Goal: Information Seeking & Learning: Learn about a topic

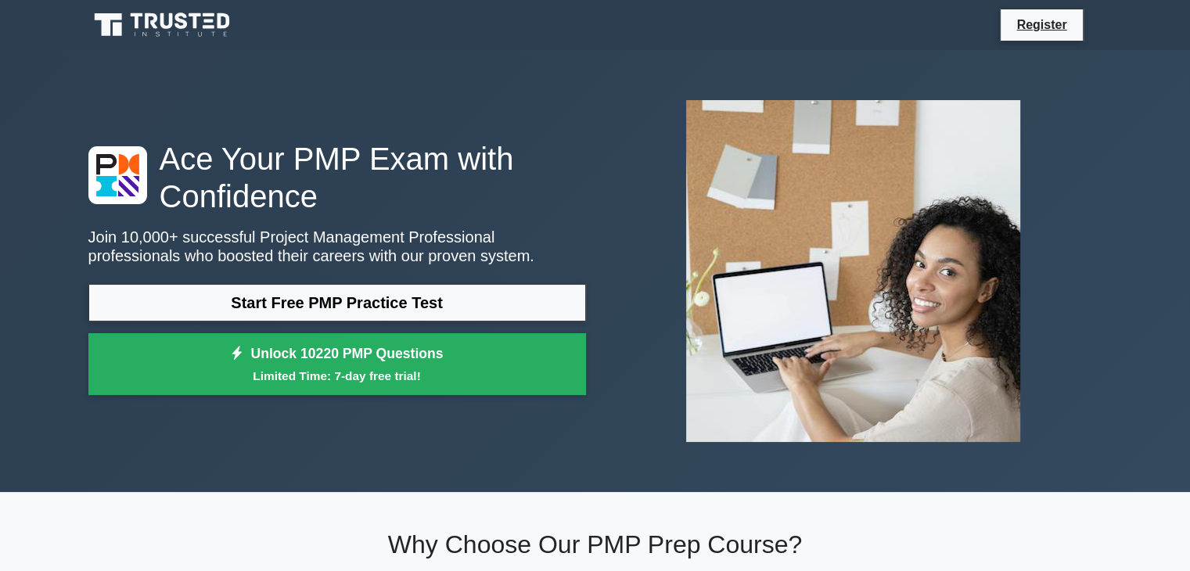
click at [29, 278] on div "Ace Your PMP Exam with Confidence Join 10,000+ successful Project Management Pr…" at bounding box center [595, 271] width 1190 height 442
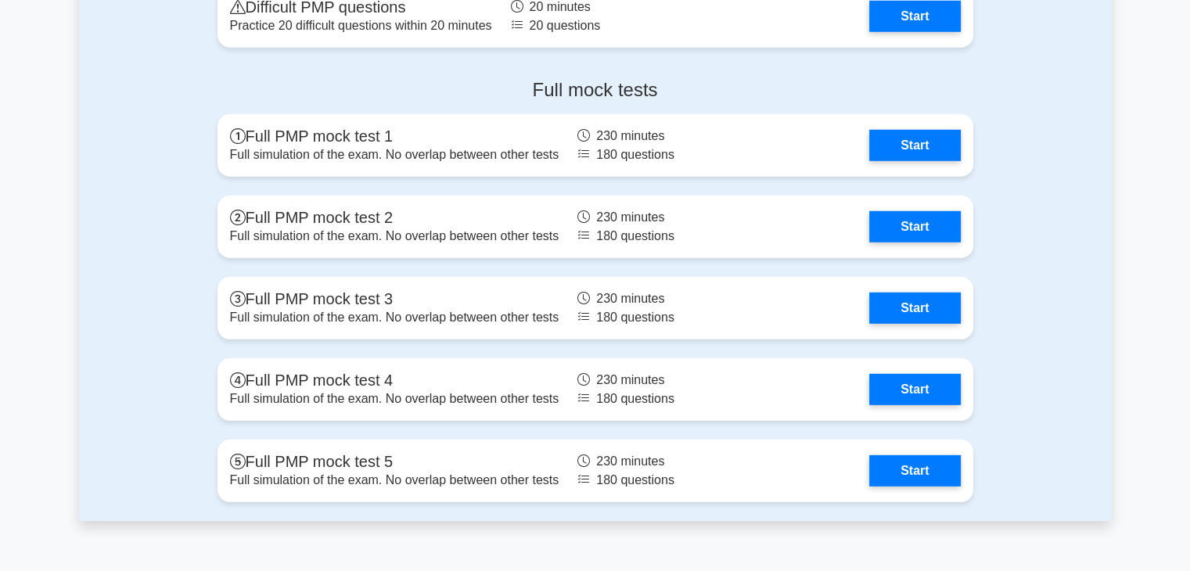
scroll to position [4466, 0]
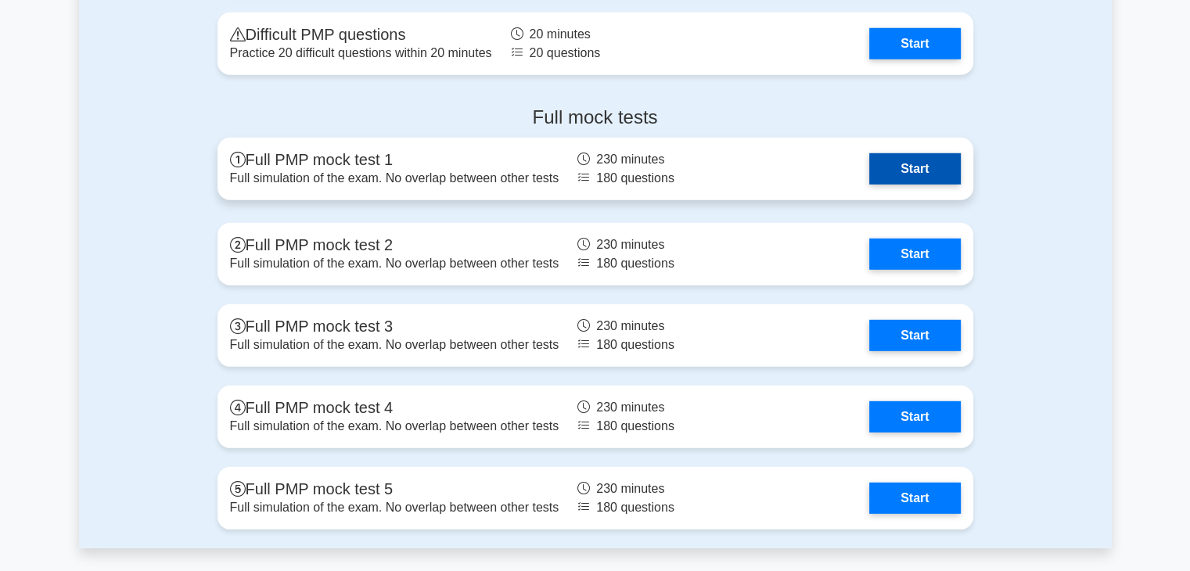
click at [920, 163] on link "Start" at bounding box center [914, 168] width 91 height 31
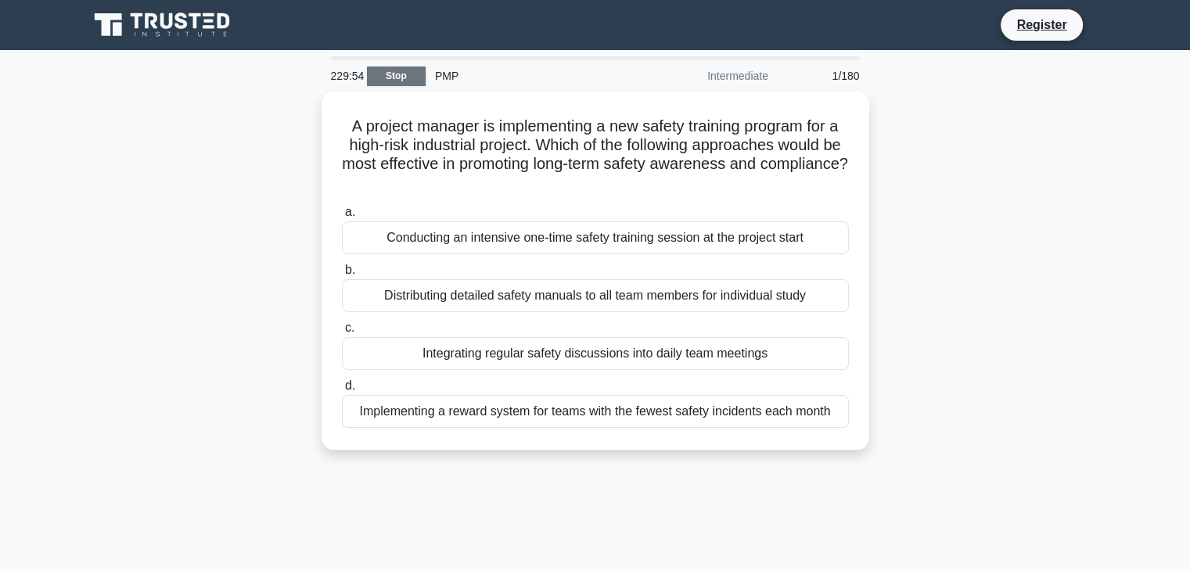
click at [398, 79] on link "Stop" at bounding box center [396, 76] width 59 height 20
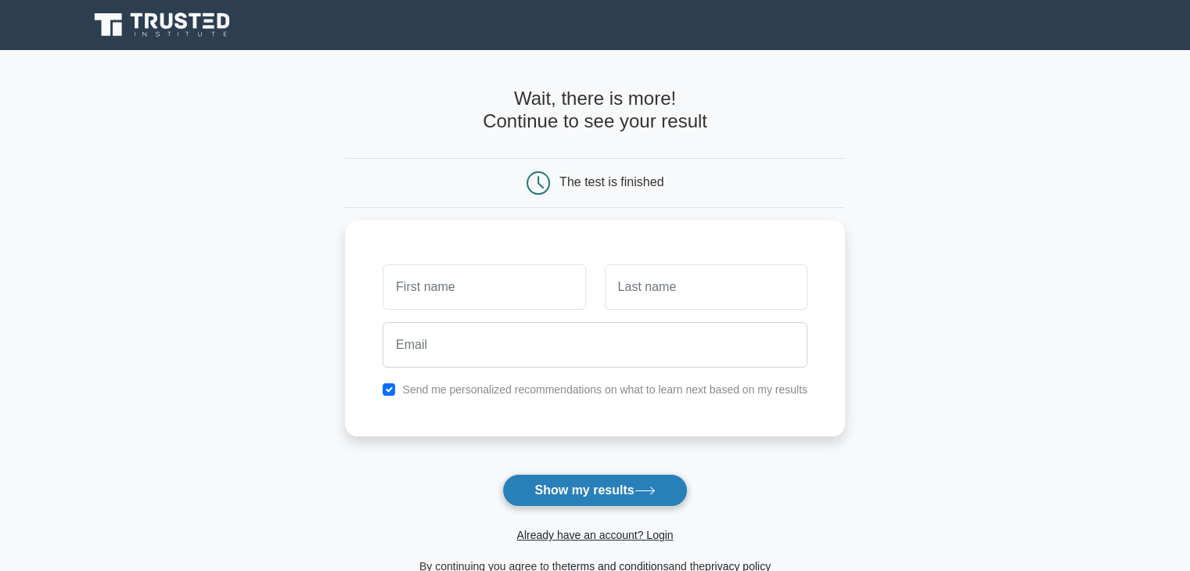
click at [545, 488] on button "Show my results" at bounding box center [594, 490] width 185 height 33
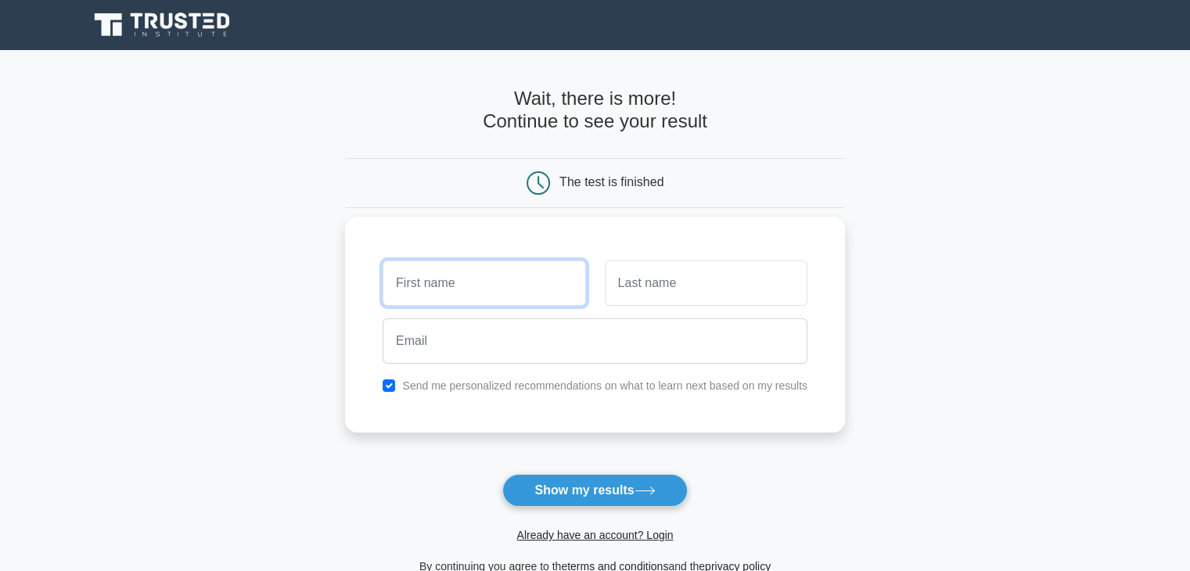
click at [429, 279] on input "text" at bounding box center [484, 283] width 203 height 45
type input "Gopalakrishnan"
click at [648, 289] on input "text" at bounding box center [706, 283] width 203 height 45
type input "S"
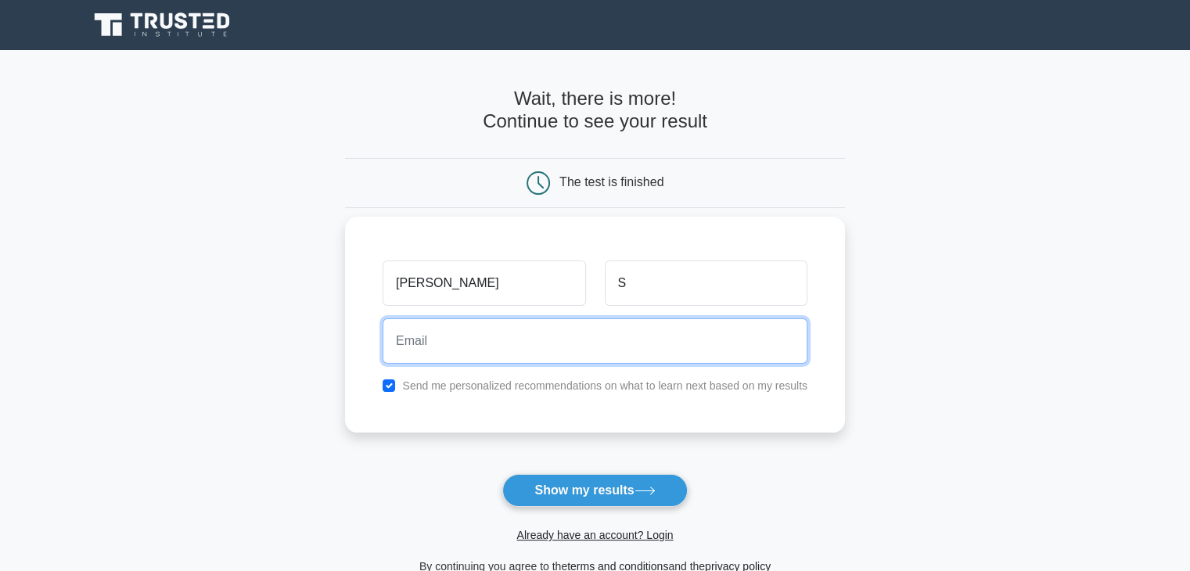
click at [499, 349] on input "email" at bounding box center [595, 340] width 425 height 45
type input "gopalmcet@yahoo.co.in"
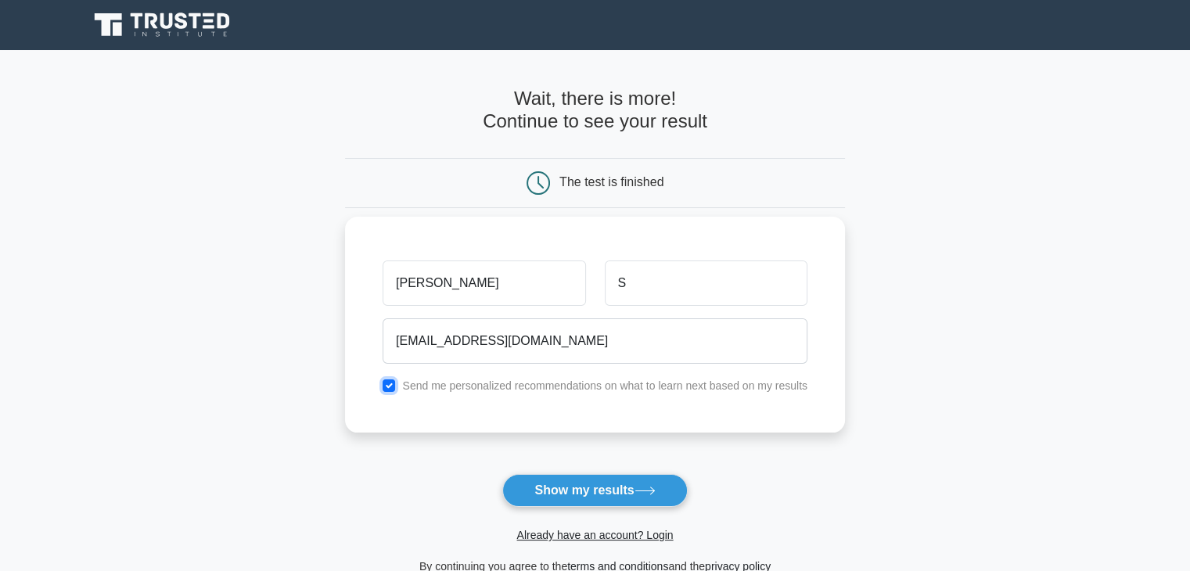
click at [389, 379] on input "checkbox" at bounding box center [389, 385] width 13 height 13
checkbox input "false"
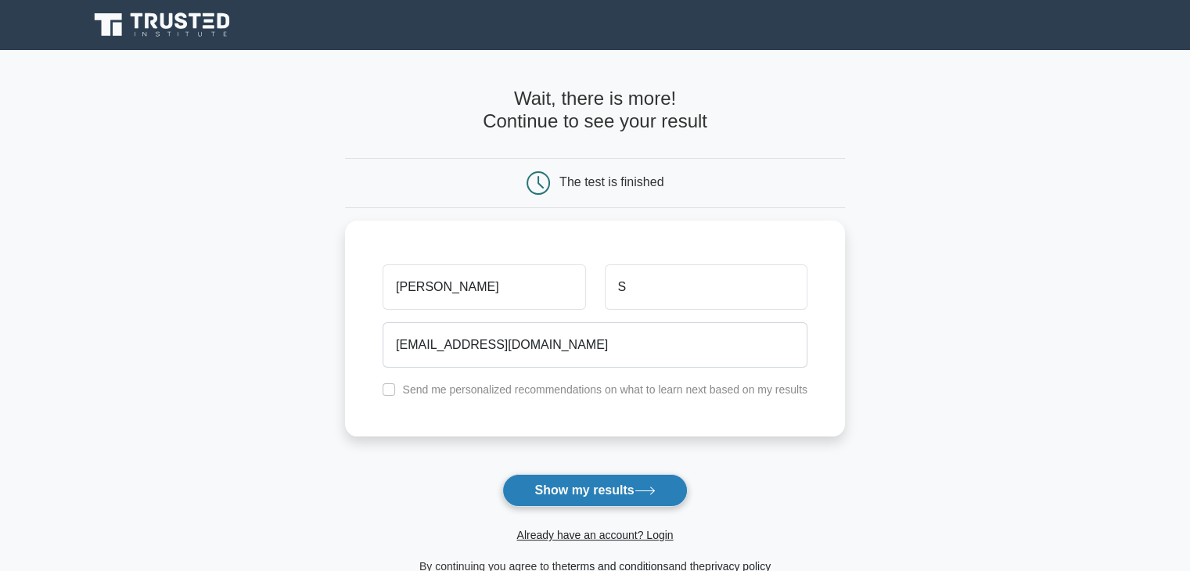
click at [554, 489] on button "Show my results" at bounding box center [594, 490] width 185 height 33
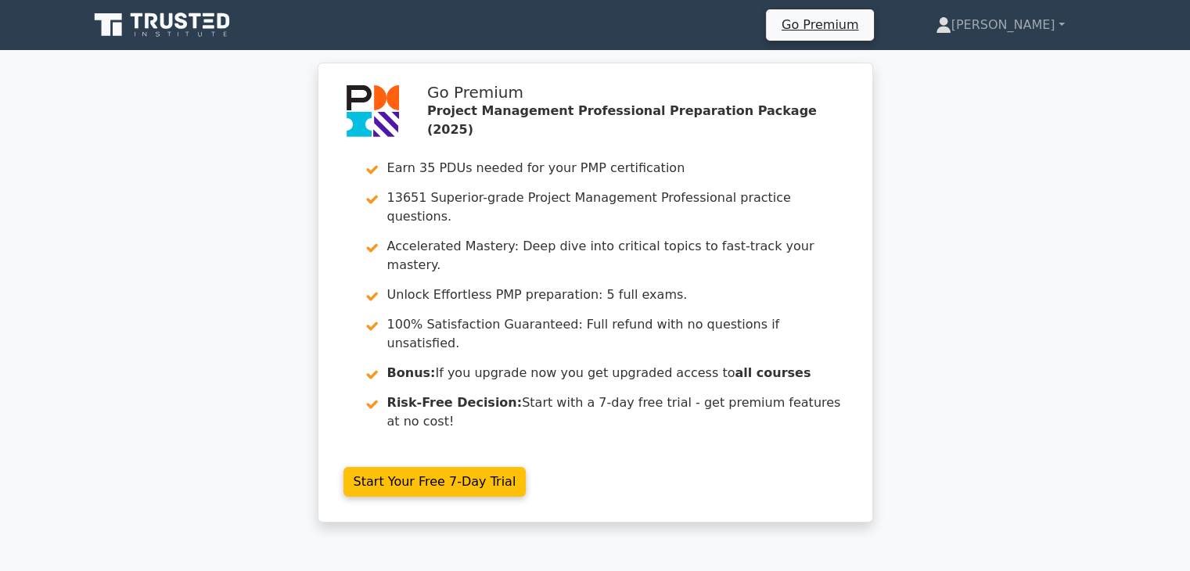
click at [1042, 442] on div "Go Premium Project Management Professional Preparation Package (2025) Earn 35 P…" at bounding box center [595, 302] width 1190 height 479
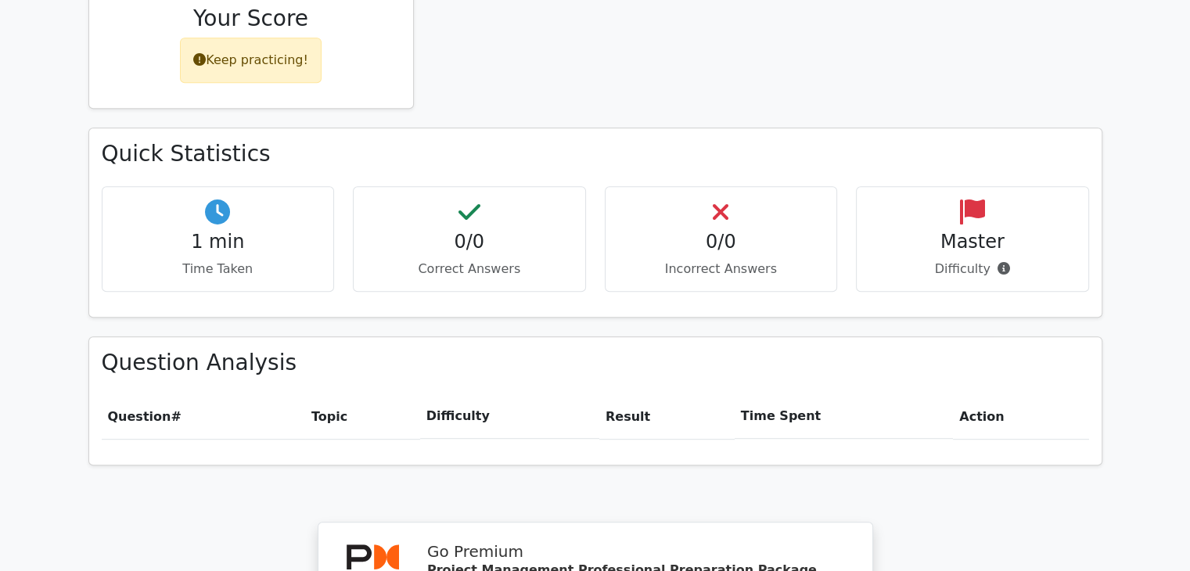
scroll to position [845, 0]
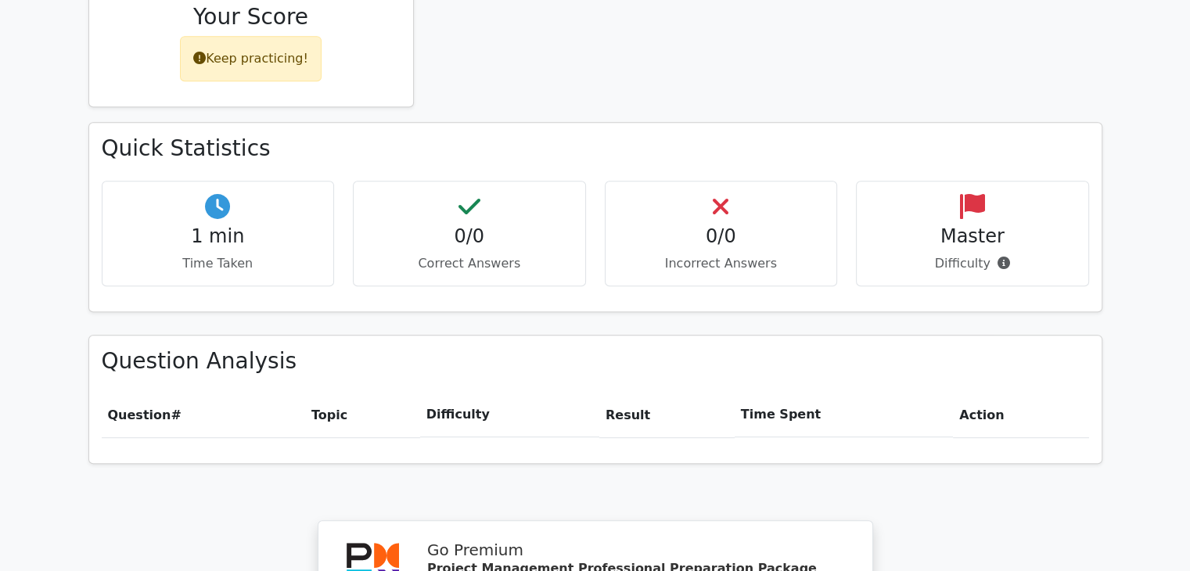
click at [980, 181] on div "Master Difficulty" at bounding box center [972, 234] width 233 height 106
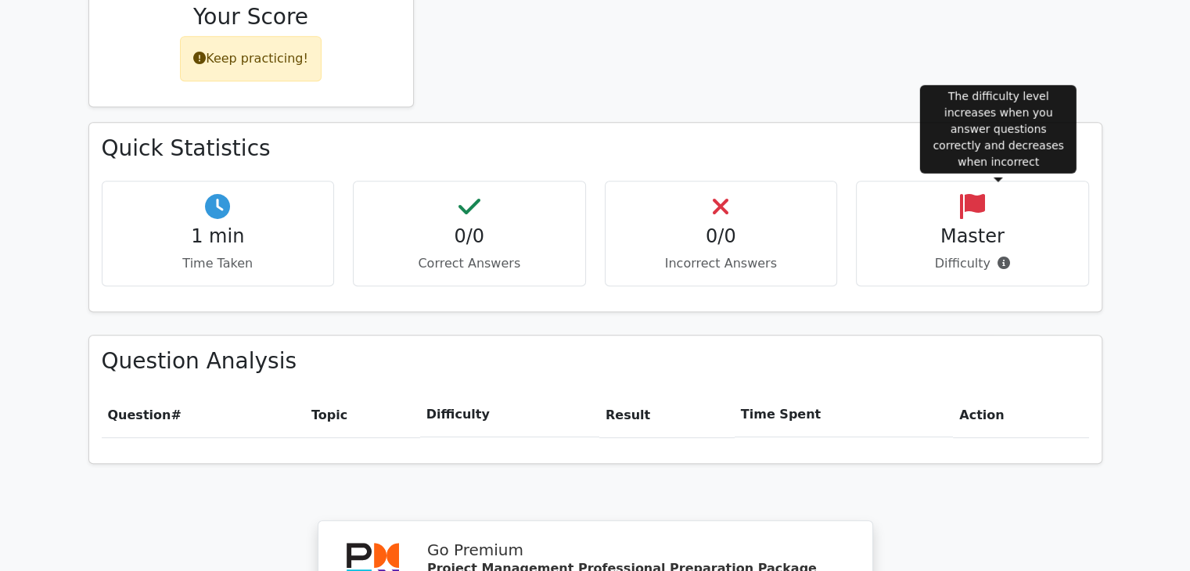
click at [997, 257] on icon at bounding box center [1003, 263] width 13 height 13
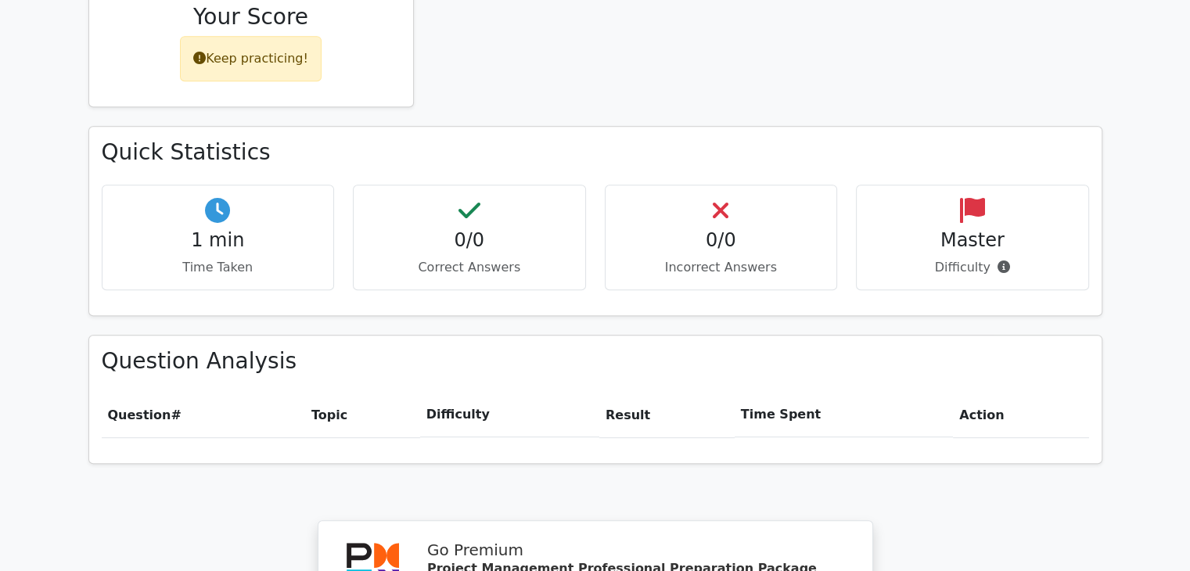
click at [1009, 473] on div "Your Test Results Project Management Professional 0% Your Score Keep practicing…" at bounding box center [595, 399] width 1033 height 1407
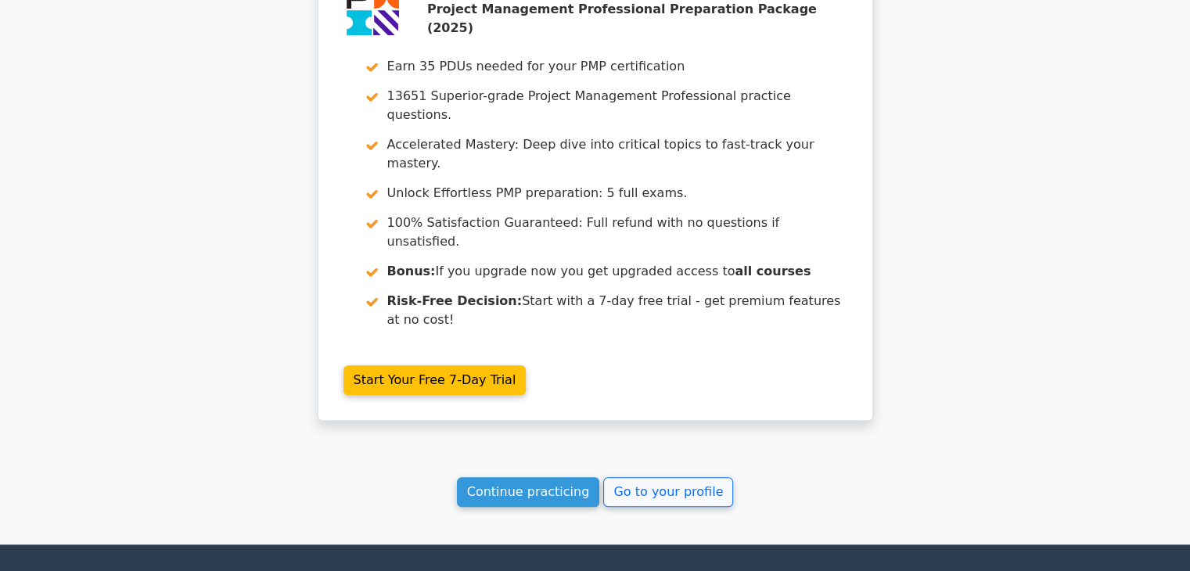
scroll to position [1408, 0]
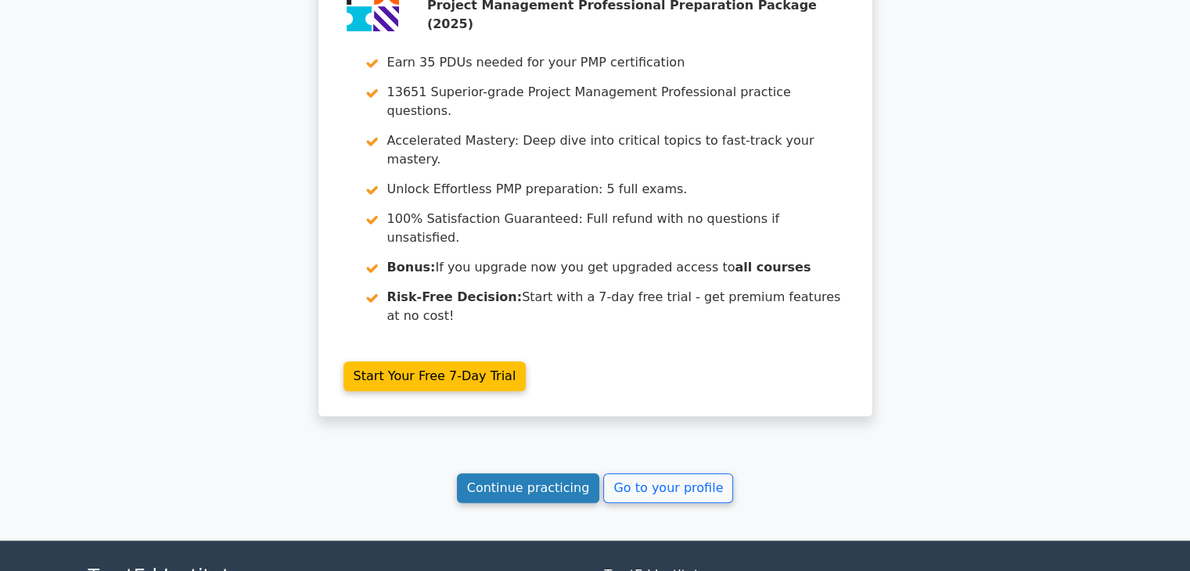
click at [561, 473] on link "Continue practicing" at bounding box center [528, 488] width 143 height 30
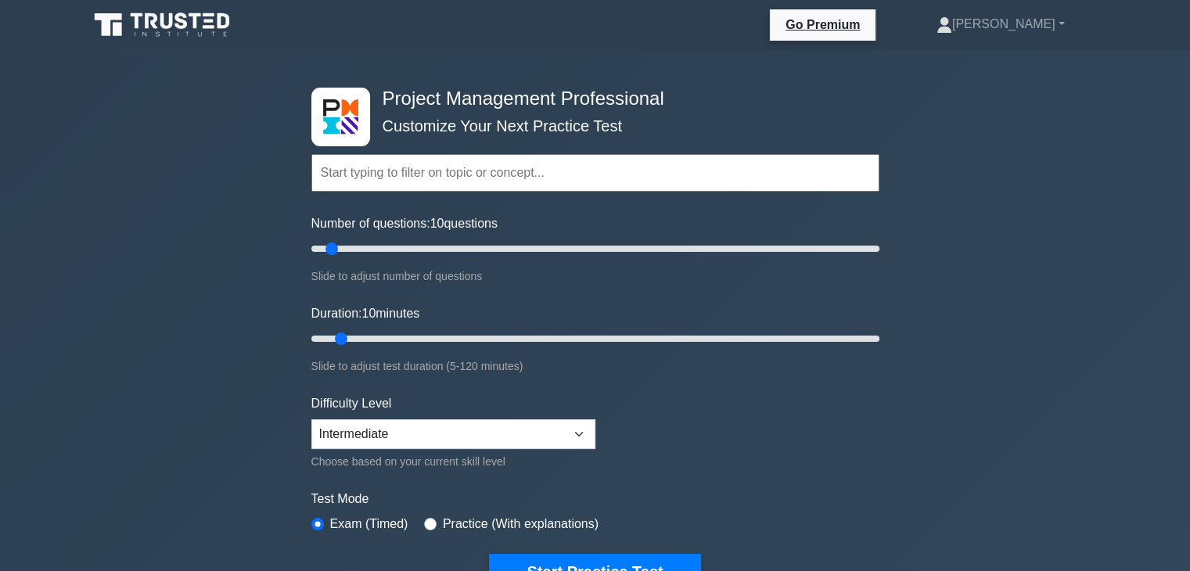
click at [670, 463] on form "Topics Scope Management Time Management Cost Management Quality Management Risk…" at bounding box center [595, 347] width 568 height 483
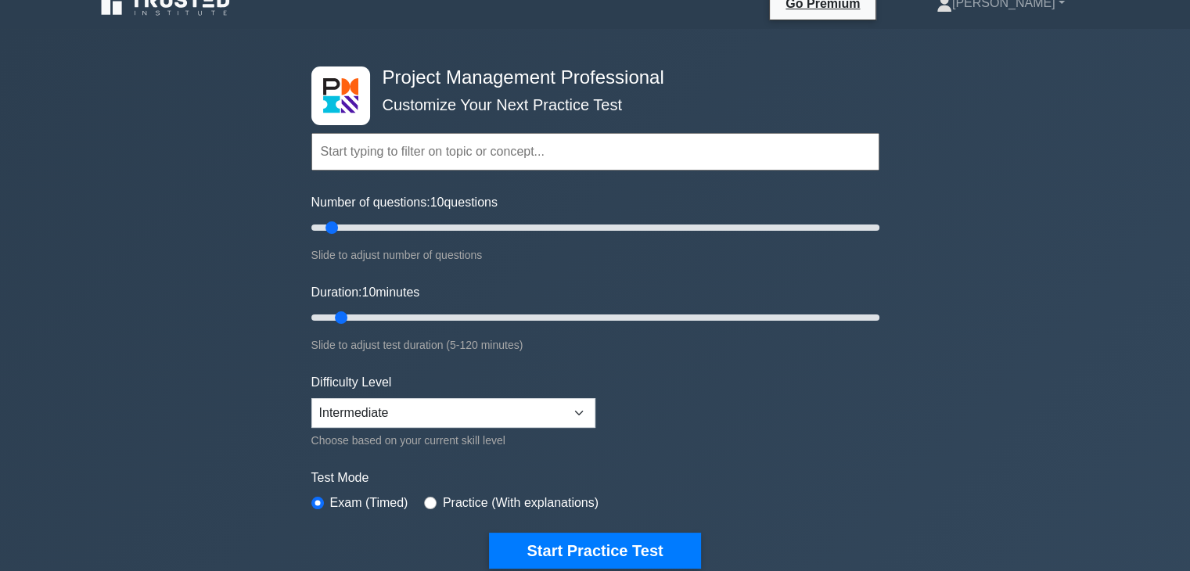
scroll to position [31, 0]
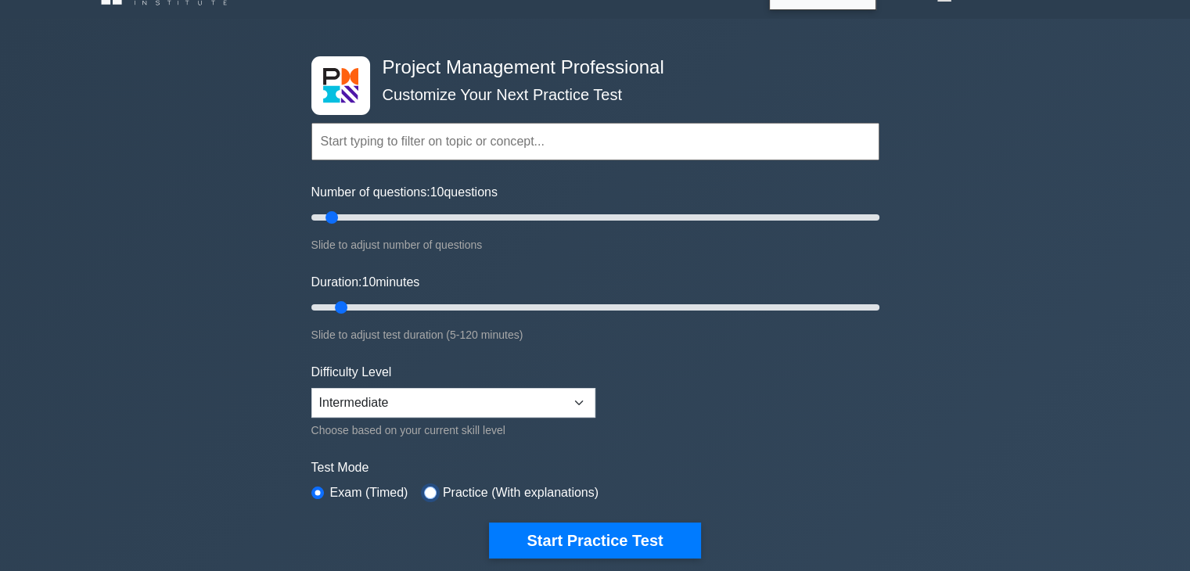
click at [431, 487] on input "radio" at bounding box center [430, 493] width 13 height 13
radio input "true"
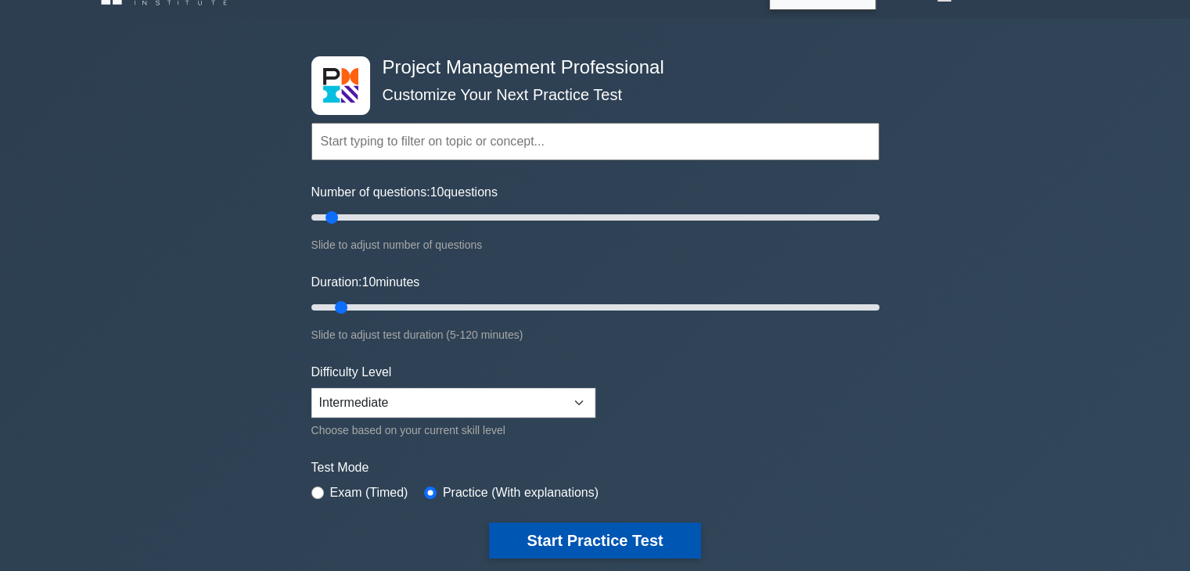
click at [537, 535] on button "Start Practice Test" at bounding box center [594, 541] width 211 height 36
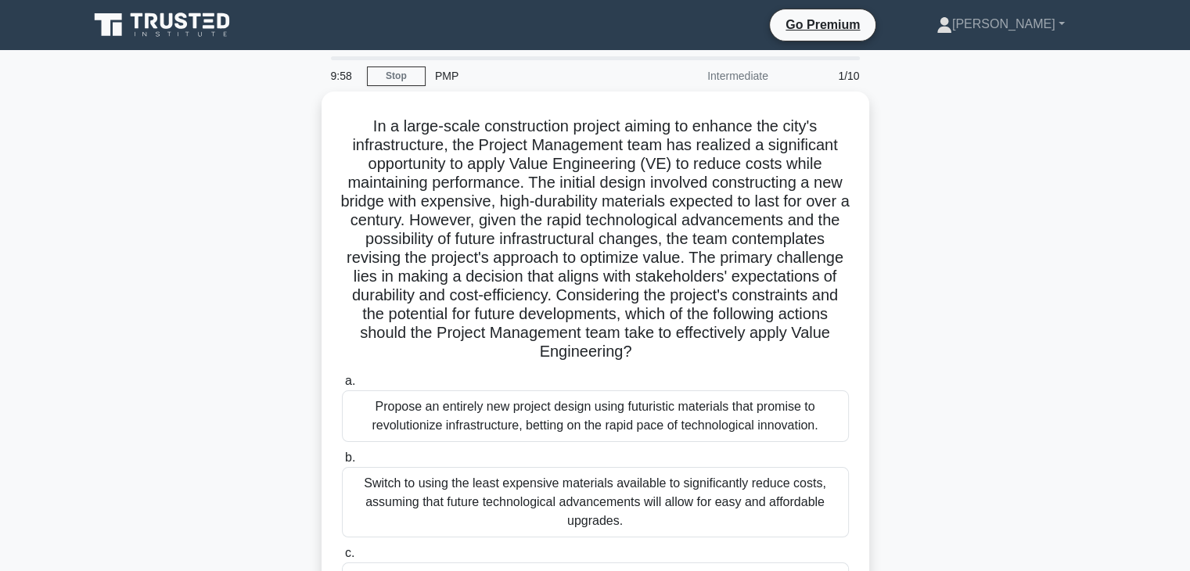
click at [945, 397] on div "In a large-scale construction project aiming to enhance the city's infrastructu…" at bounding box center [595, 443] width 1033 height 703
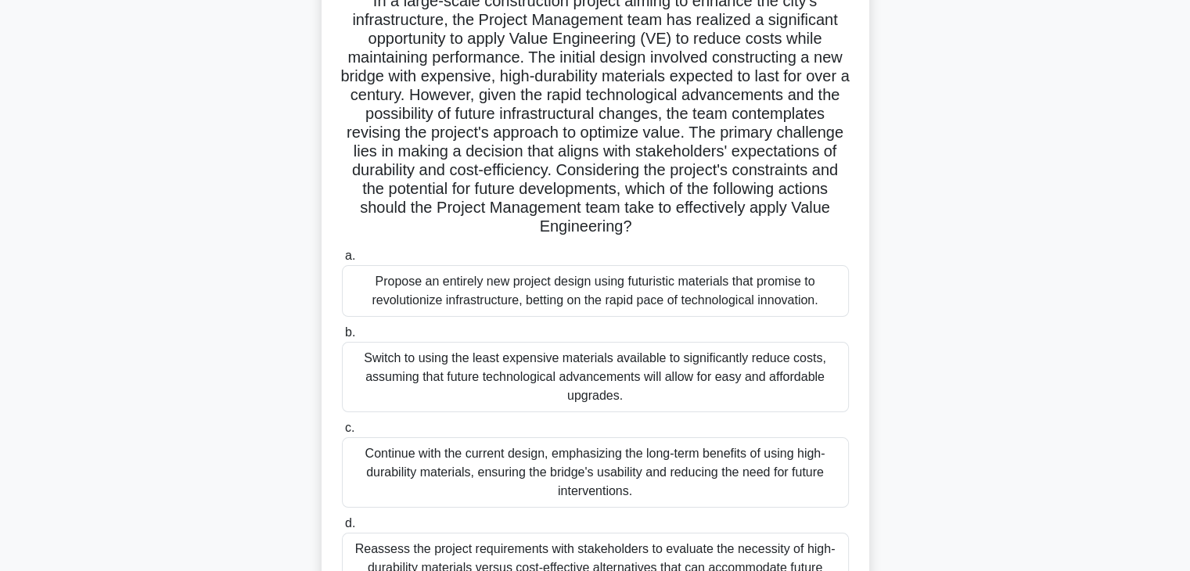
scroll to position [94, 0]
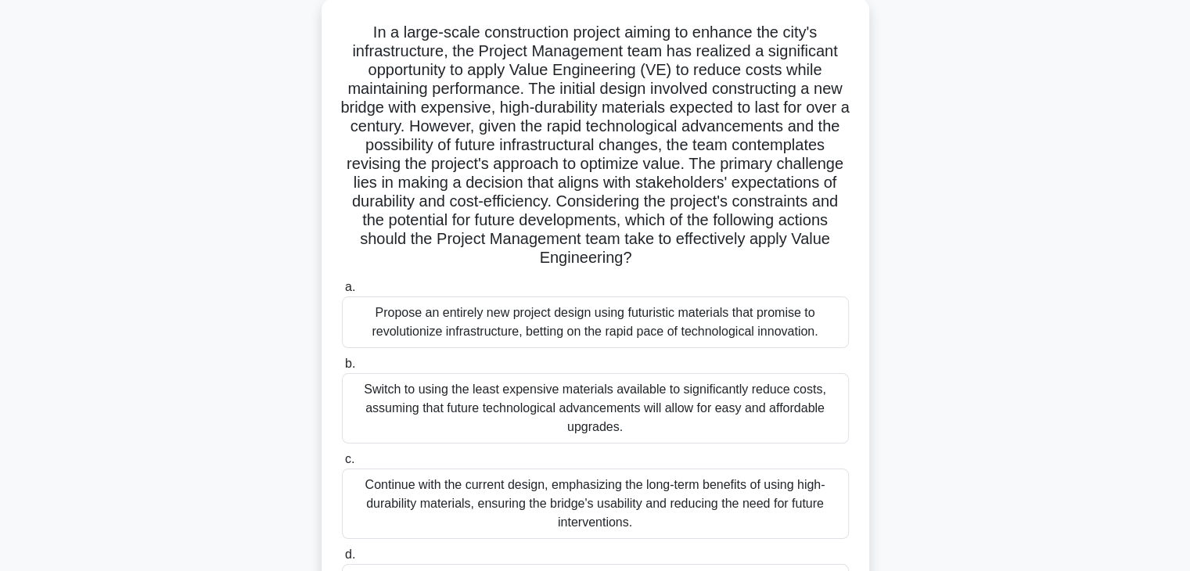
click at [284, 377] on div "In a large-scale construction project aiming to enhance the city's infrastructu…" at bounding box center [595, 349] width 1033 height 703
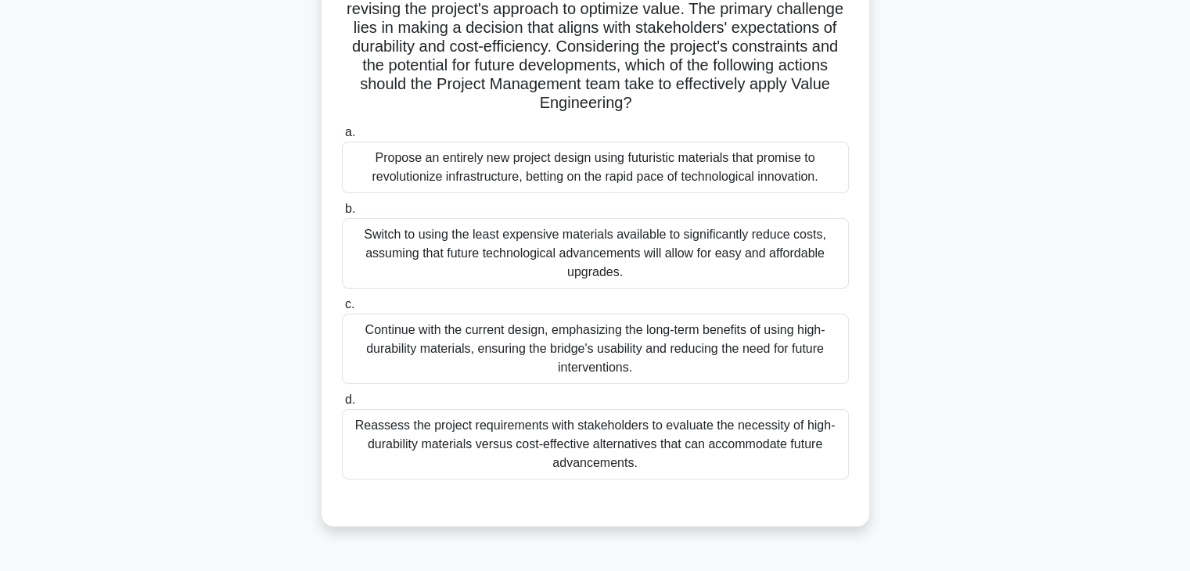
scroll to position [250, 0]
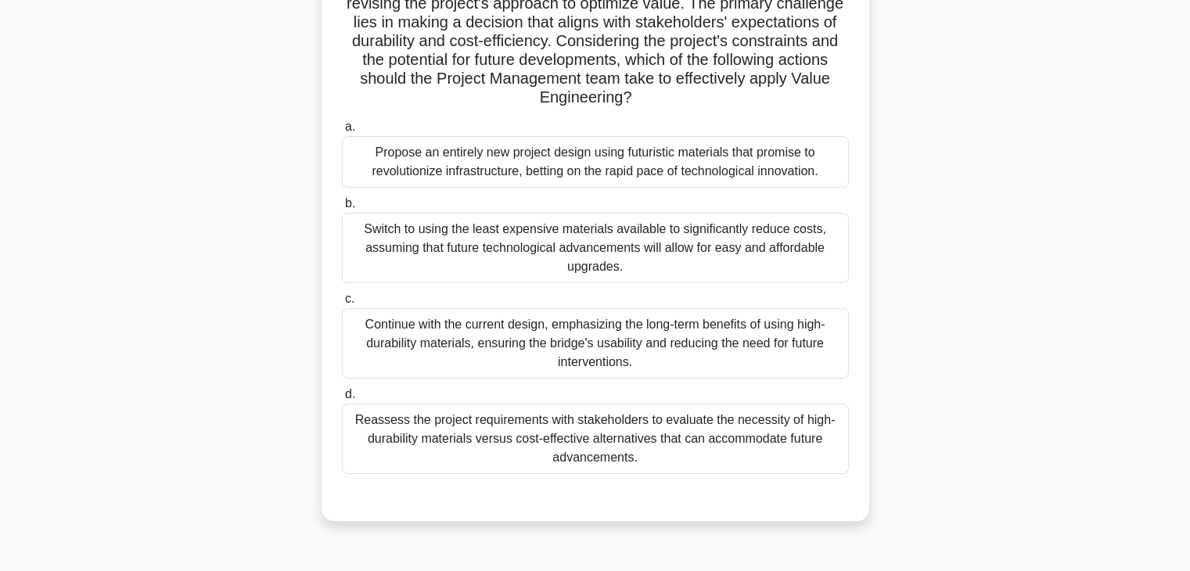
click at [451, 424] on div "Reassess the project requirements with stakeholders to evaluate the necessity o…" at bounding box center [595, 439] width 507 height 70
click at [342, 400] on input "d. Reassess the project requirements with stakeholders to evaluate the necessit…" at bounding box center [342, 395] width 0 height 10
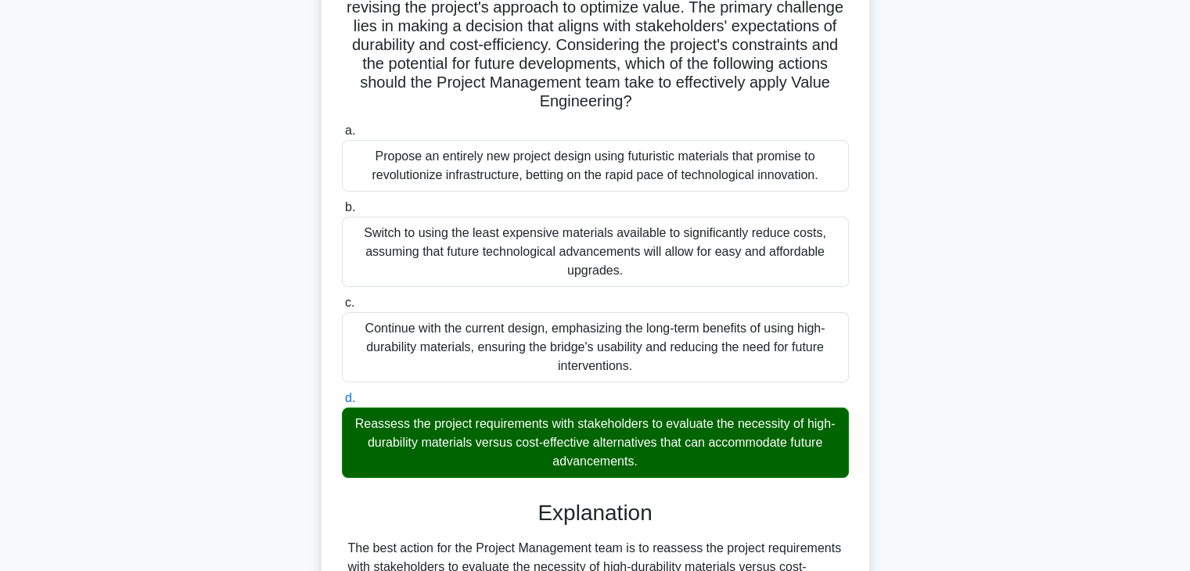
click at [185, 422] on div "In a large-scale construction project aiming to enhance the city's infrastructu…" at bounding box center [595, 405] width 1033 height 1129
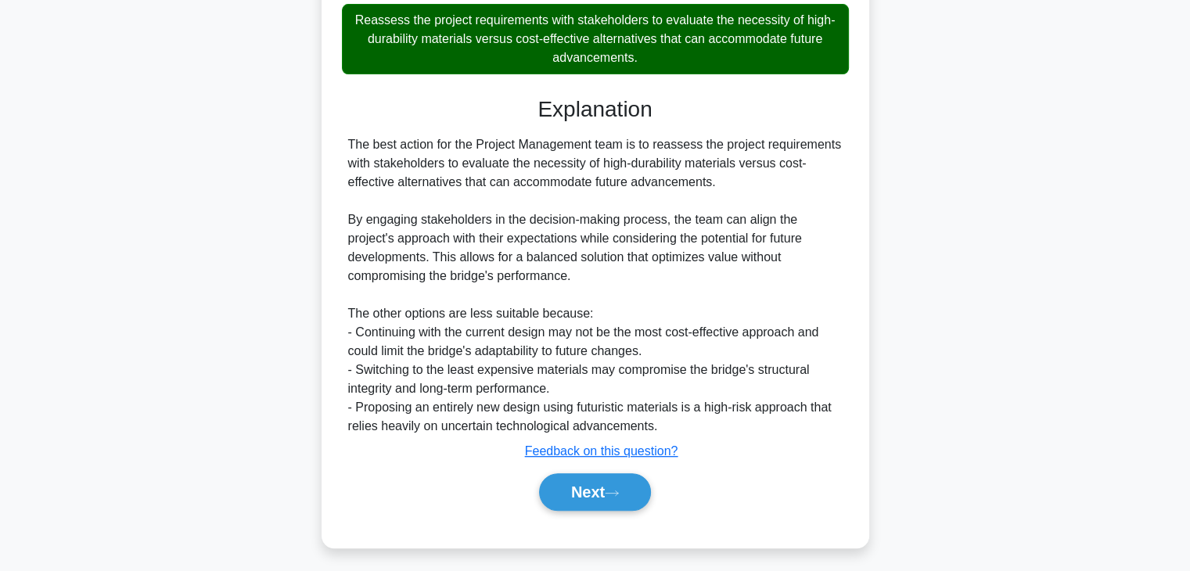
scroll to position [656, 0]
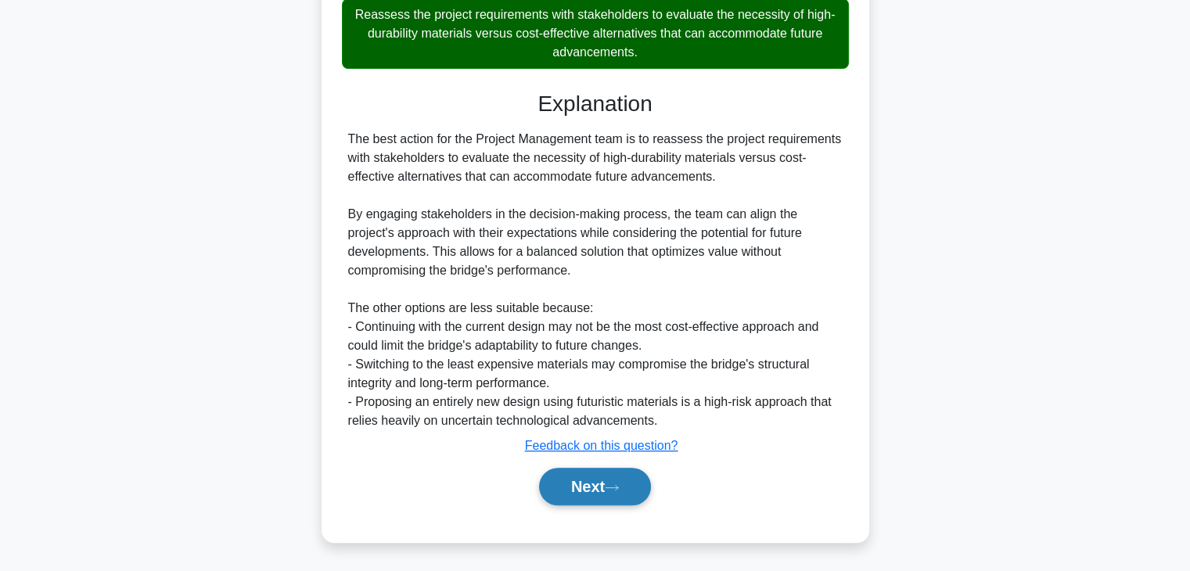
click at [582, 488] on button "Next" at bounding box center [595, 487] width 112 height 38
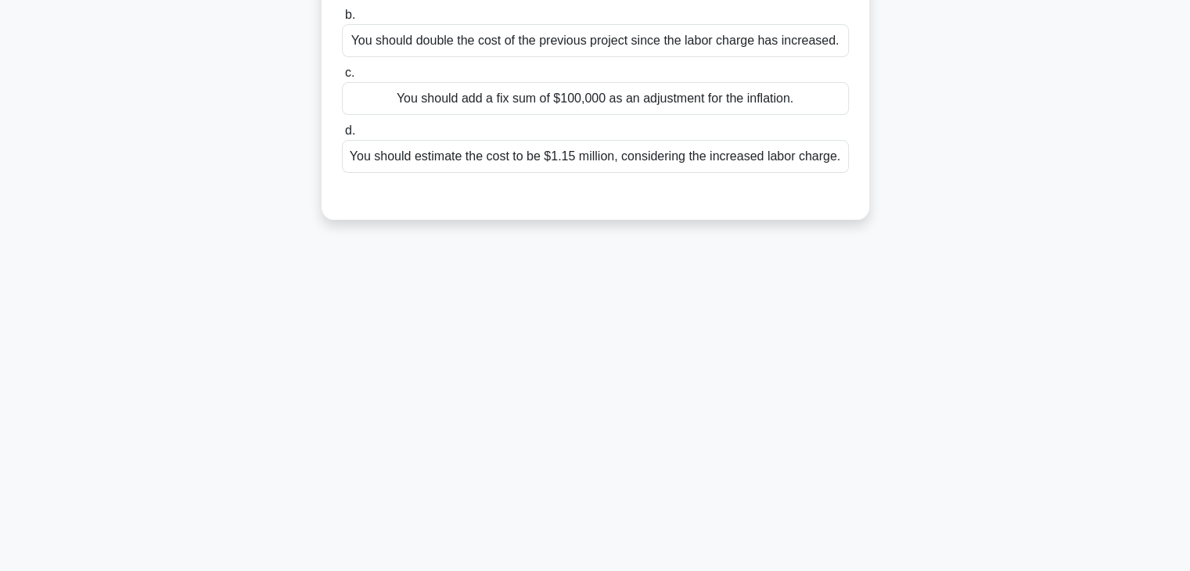
click at [632, 311] on div "7:40 Stop PMP Intermediate 2/10 You are managing a city planning project which …" at bounding box center [595, 174] width 1033 height 782
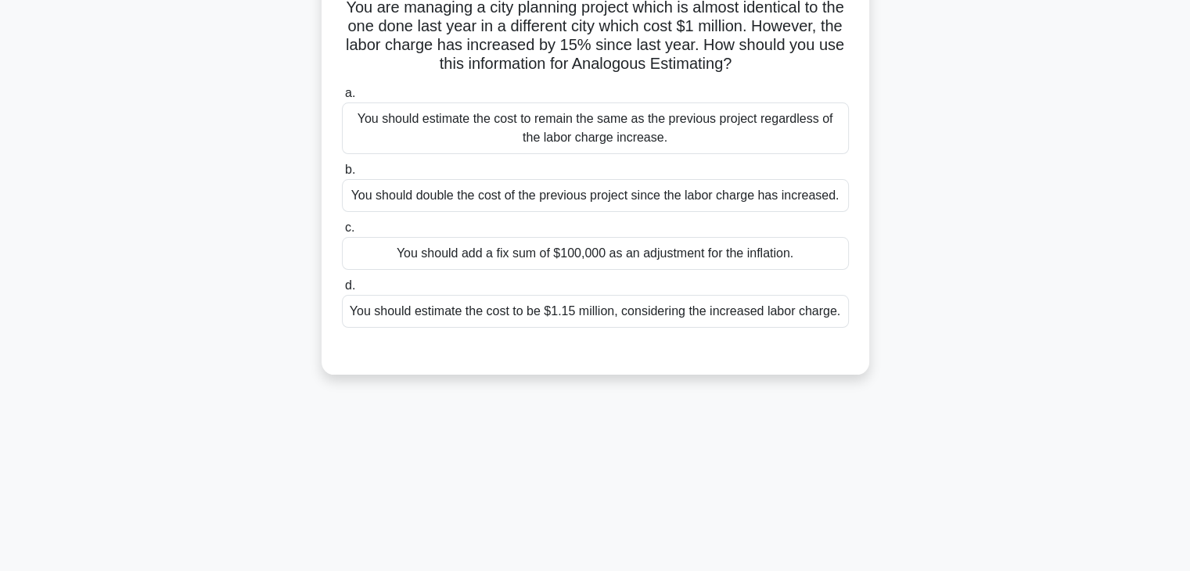
scroll to position [125, 0]
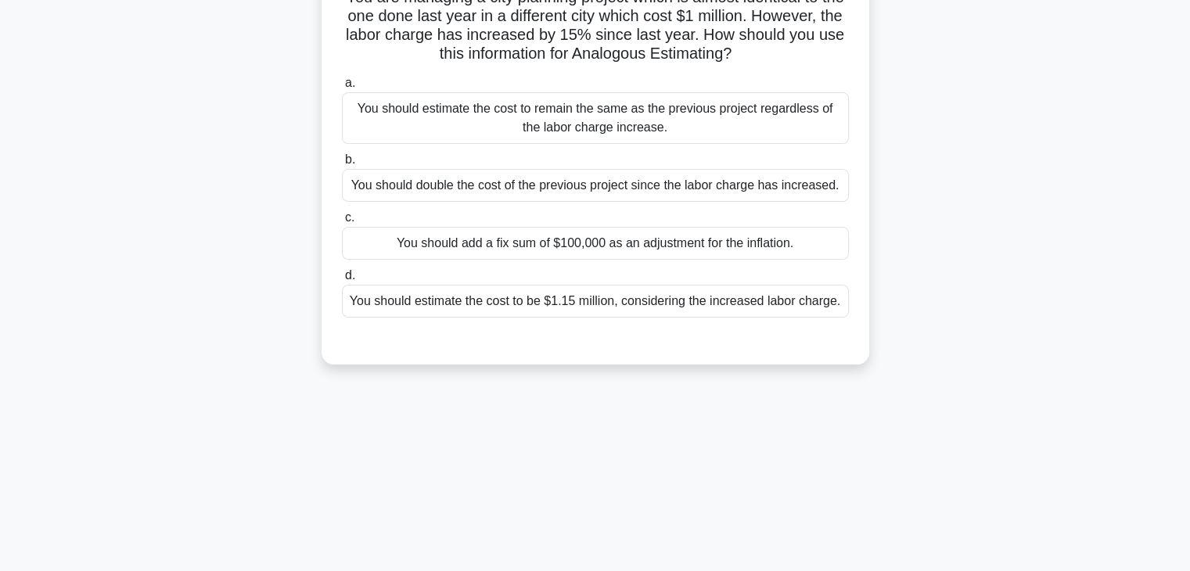
click at [631, 293] on div "You should estimate the cost to be $1.15 million, considering the increased lab…" at bounding box center [595, 301] width 507 height 33
click at [342, 281] on input "d. You should estimate the cost to be $1.15 million, considering the increased …" at bounding box center [342, 276] width 0 height 10
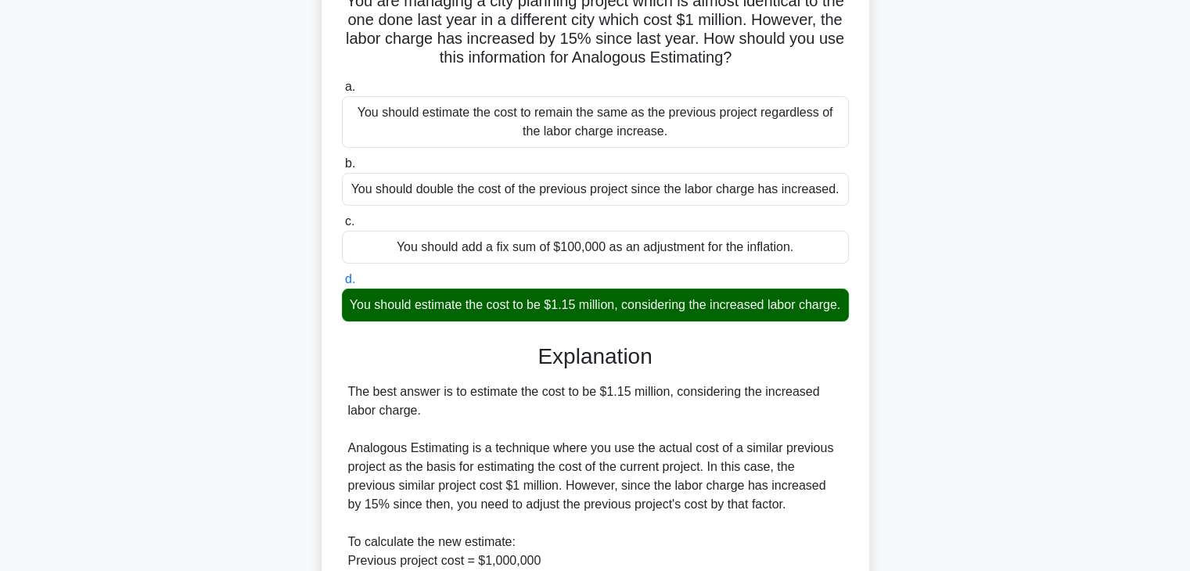
click at [300, 367] on div "You are managing a city planning project which is almost identical to the one d…" at bounding box center [595, 436] width 1033 height 941
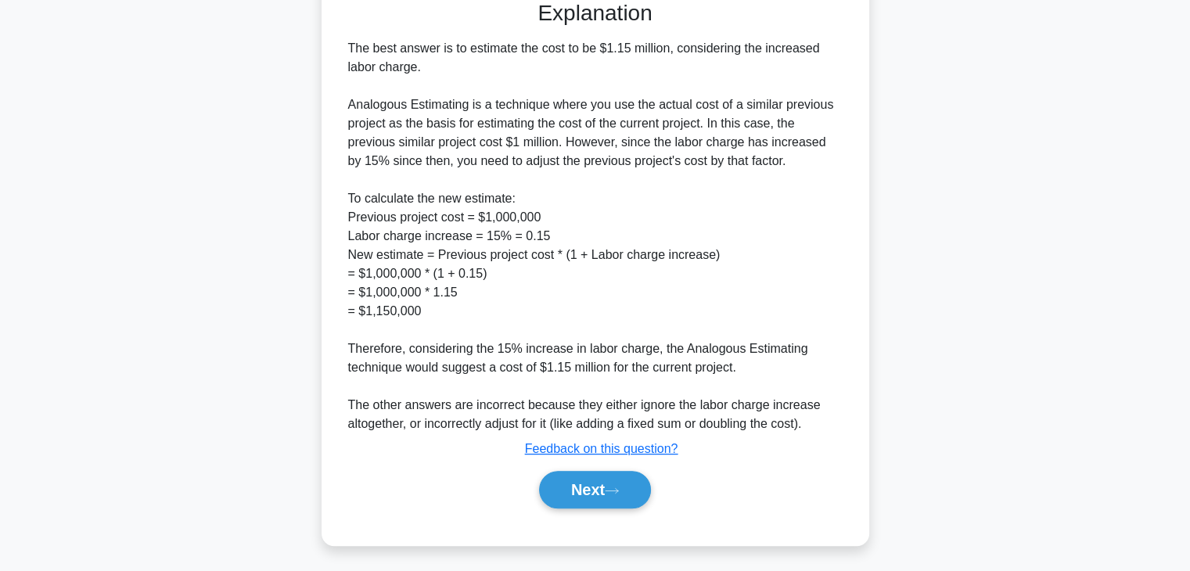
scroll to position [487, 0]
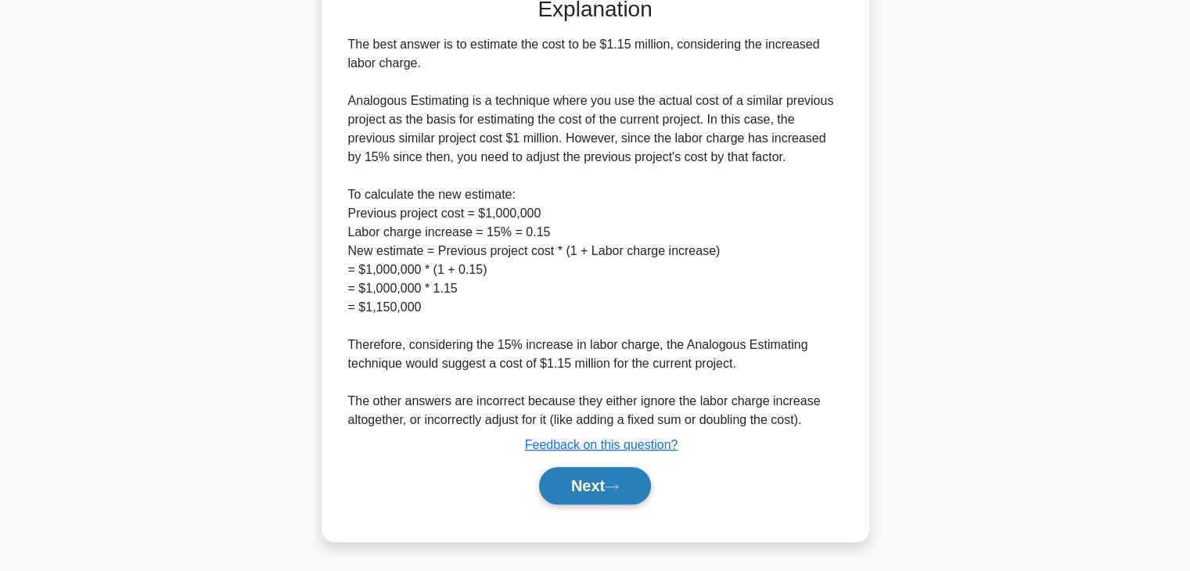
click at [567, 485] on button "Next" at bounding box center [595, 486] width 112 height 38
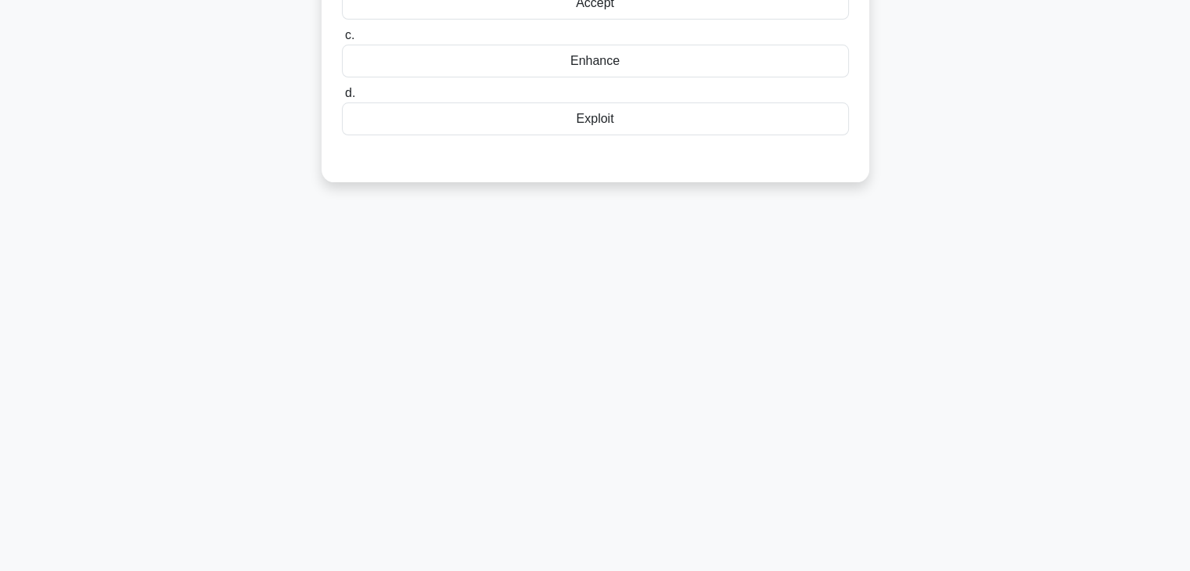
scroll to position [275, 0]
click at [398, 424] on div "6:55 Stop PMP Intermediate 3/10 In Risk Response Planning, the strategy that in…" at bounding box center [595, 174] width 1033 height 782
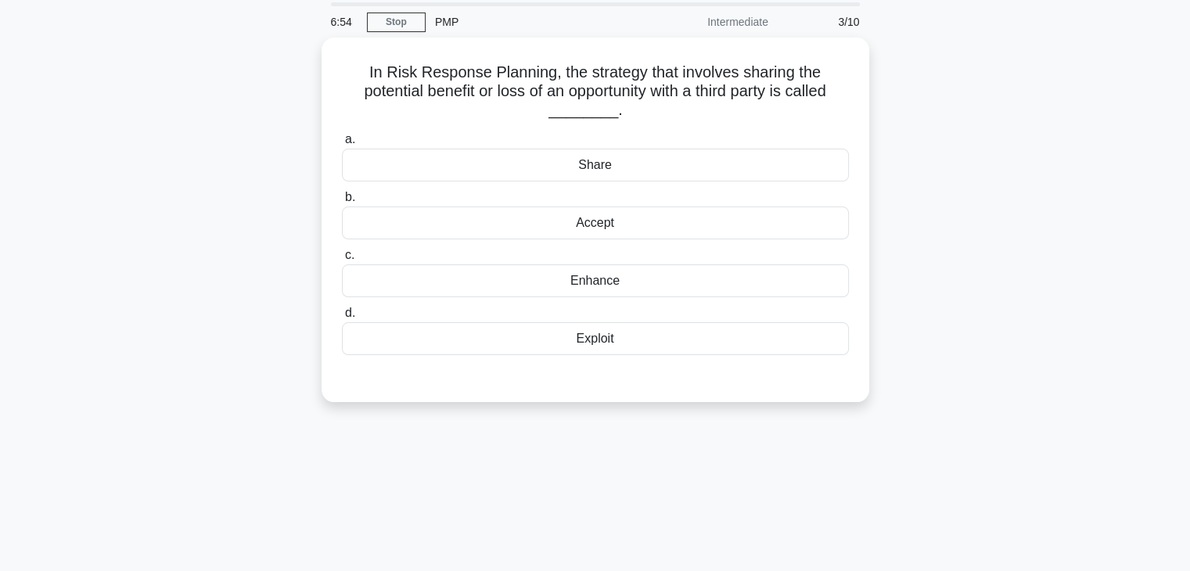
scroll to position [0, 0]
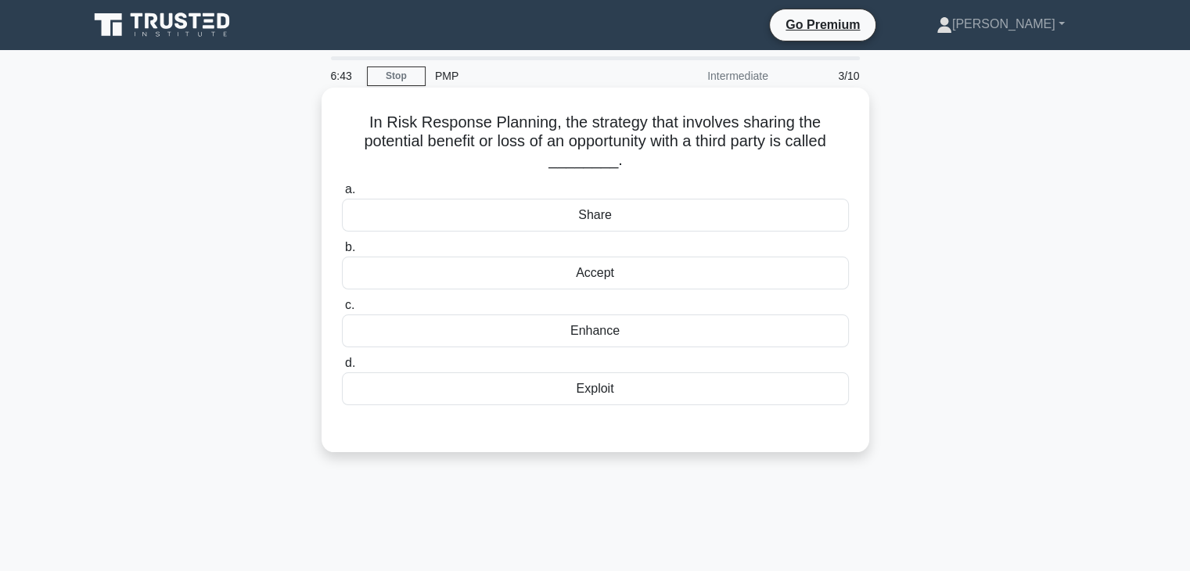
click at [608, 210] on div "Share" at bounding box center [595, 215] width 507 height 33
click at [342, 195] on input "a. Share" at bounding box center [342, 190] width 0 height 10
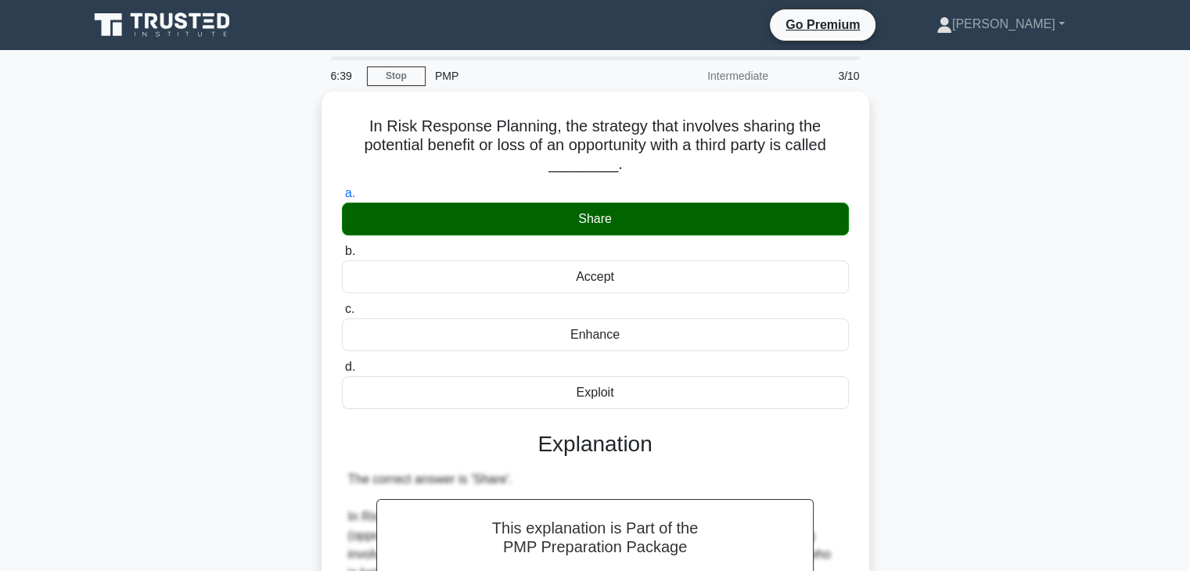
click at [300, 385] on div "In Risk Response Planning, the strategy that involves sharing the potential ben…" at bounding box center [595, 562] width 1033 height 941
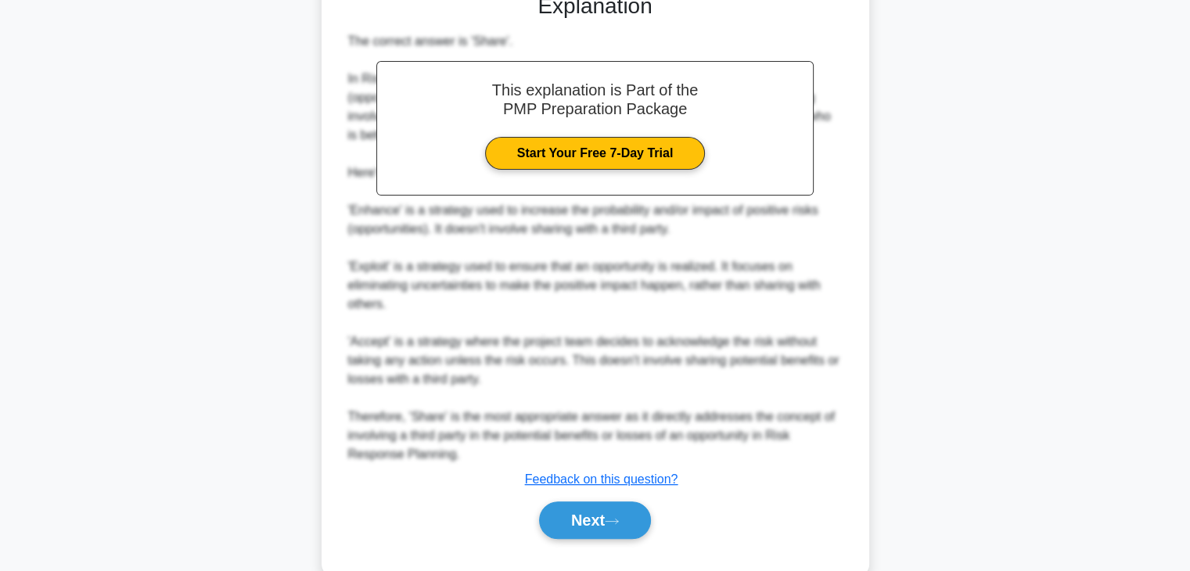
scroll to position [468, 0]
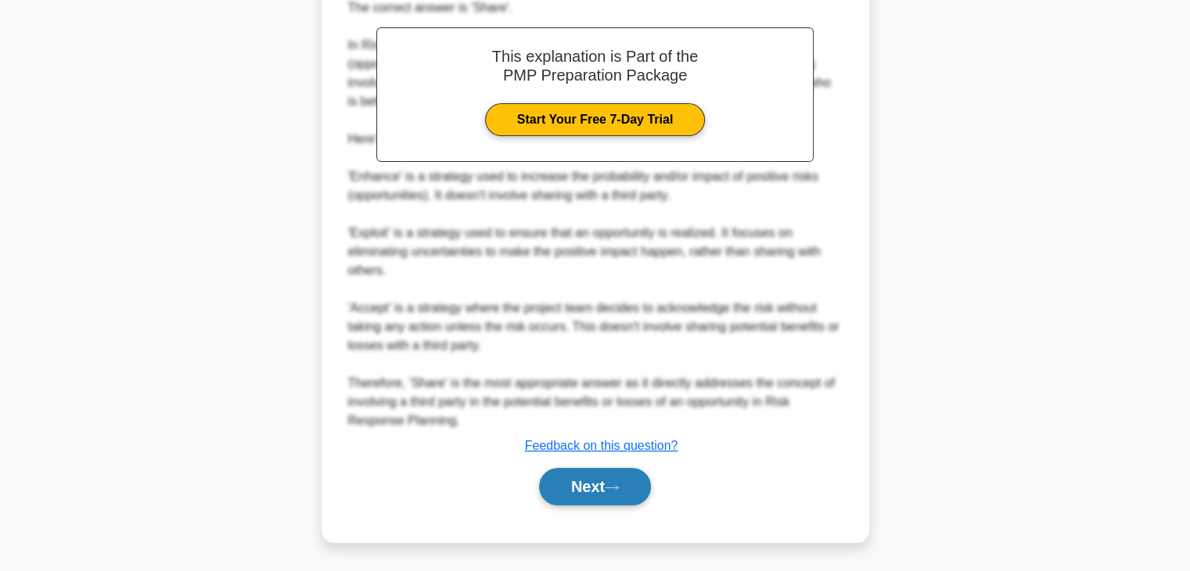
click at [595, 480] on button "Next" at bounding box center [595, 487] width 112 height 38
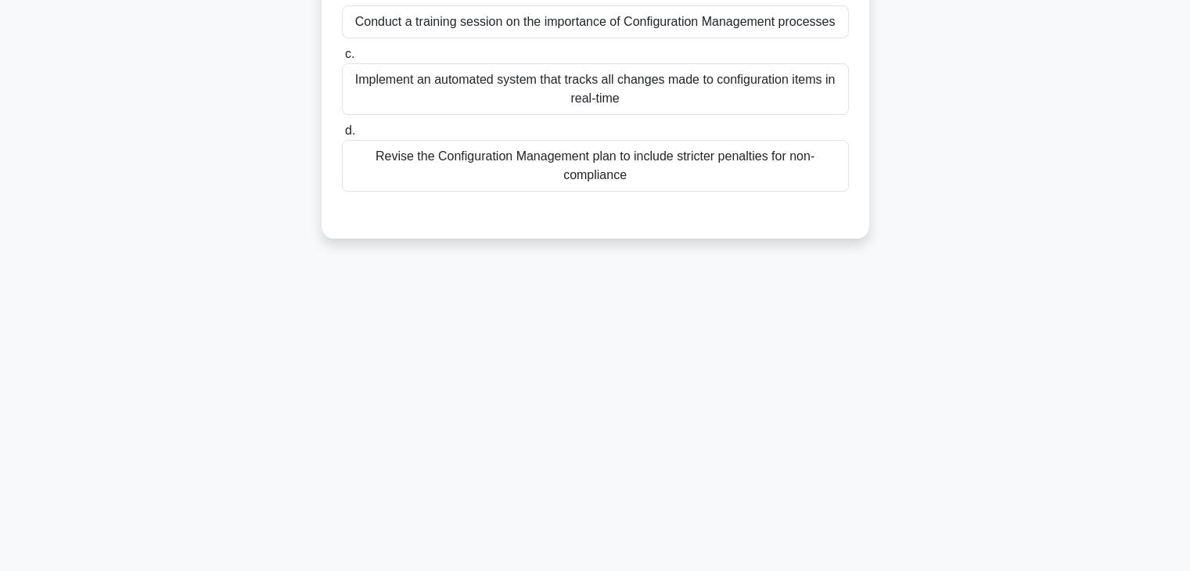
click at [243, 307] on div "6:13 Stop PMP Intermediate 4/10 During a project, you discover that several tea…" at bounding box center [595, 174] width 1033 height 782
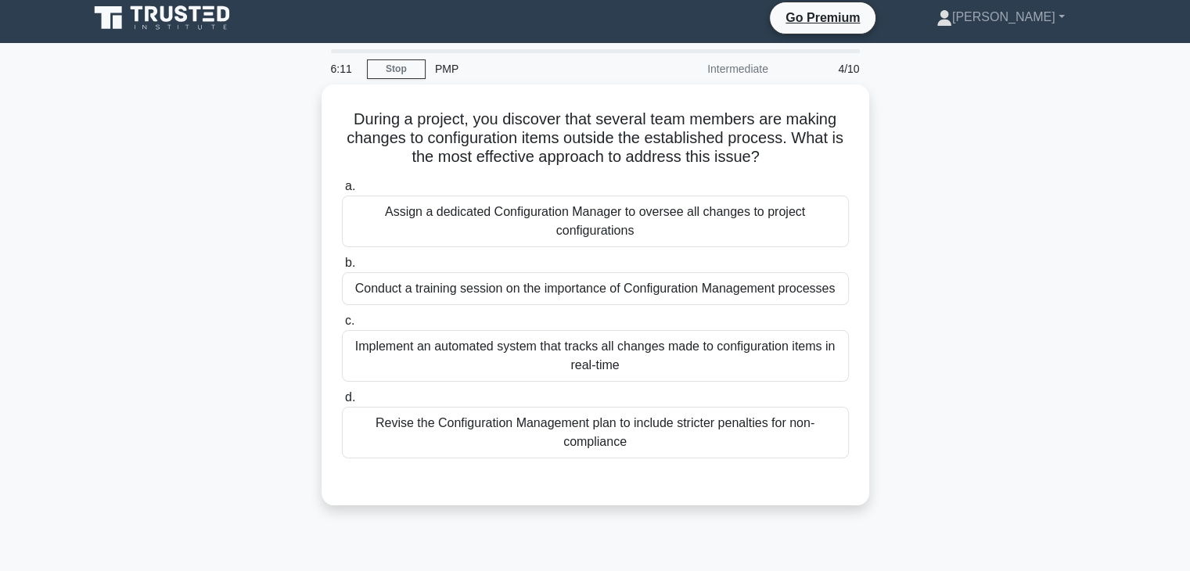
scroll to position [0, 0]
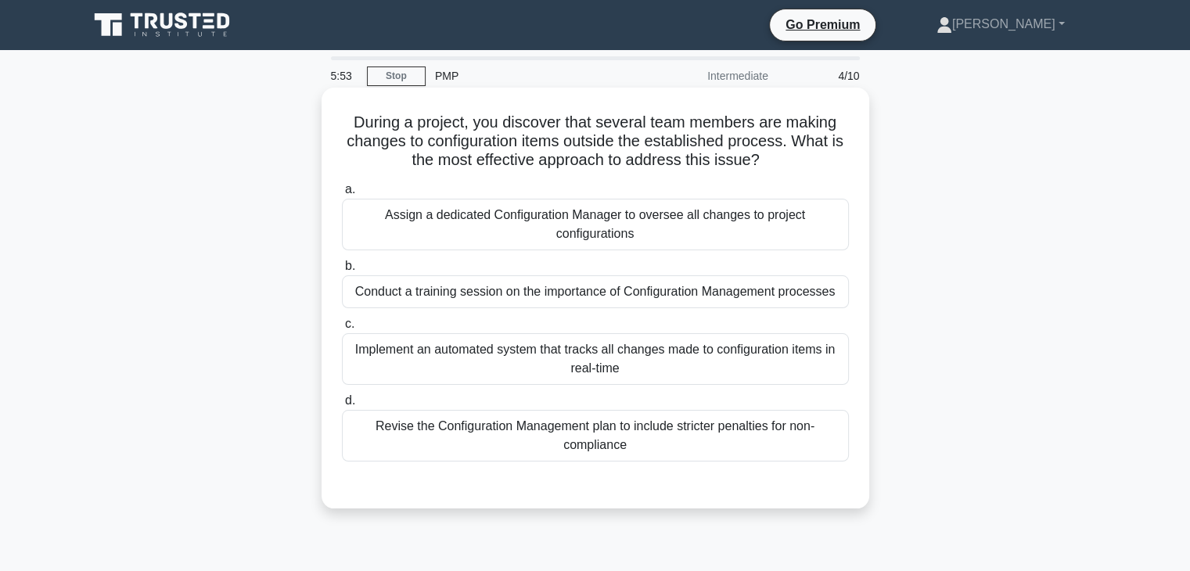
click at [619, 207] on div "Assign a dedicated Configuration Manager to oversee all changes to project conf…" at bounding box center [595, 225] width 507 height 52
click at [342, 195] on input "a. Assign a dedicated Configuration Manager to oversee all changes to project c…" at bounding box center [342, 190] width 0 height 10
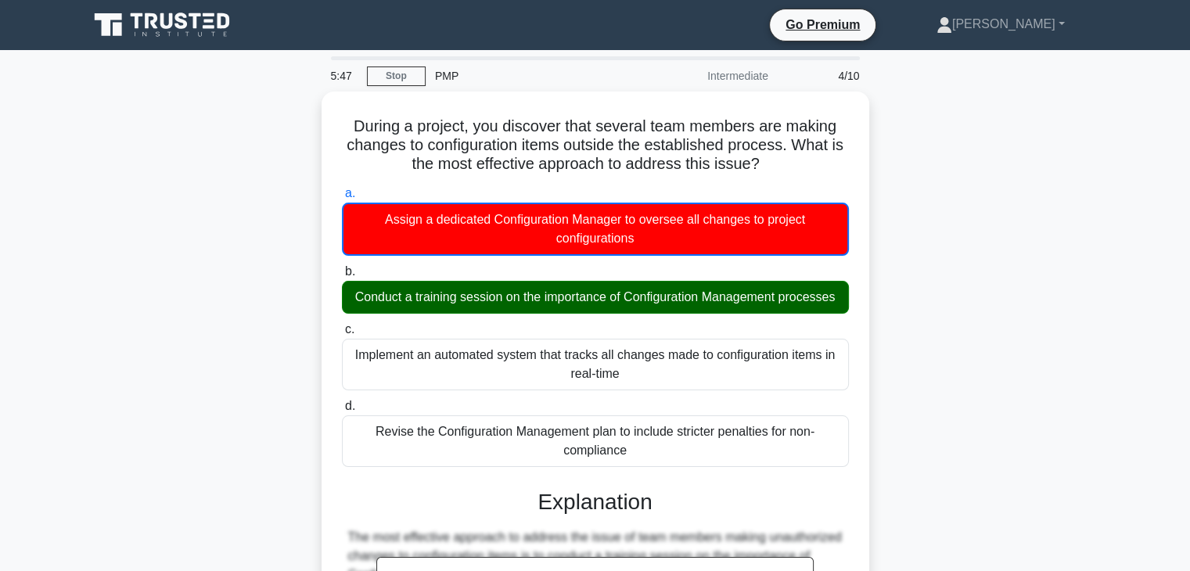
click at [248, 372] on div "During a project, you discover that several team members are making changes to …" at bounding box center [595, 563] width 1033 height 943
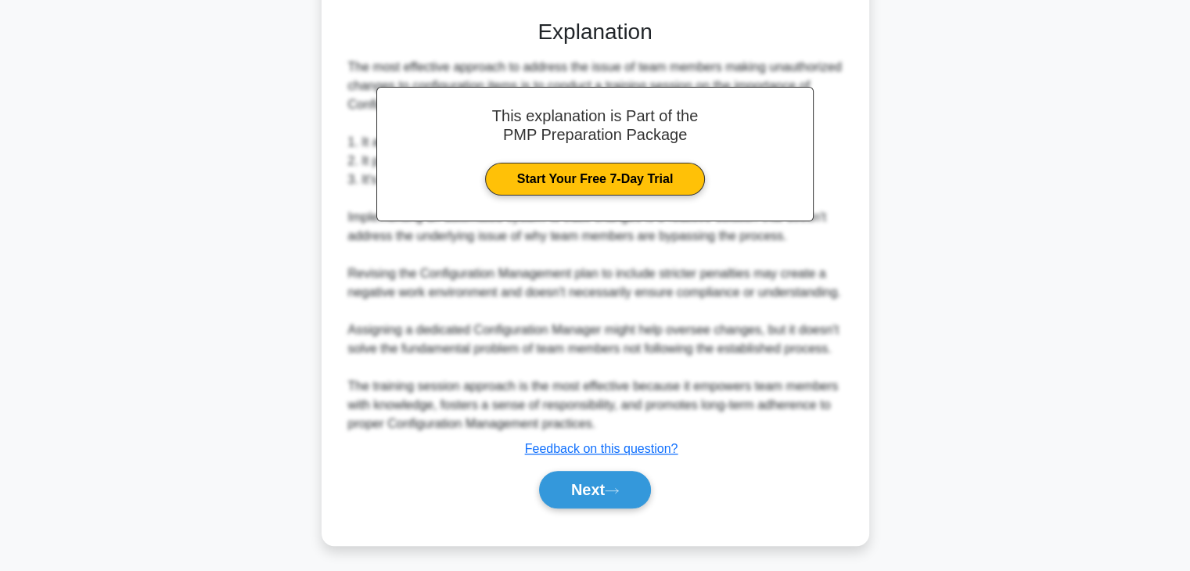
scroll to position [488, 0]
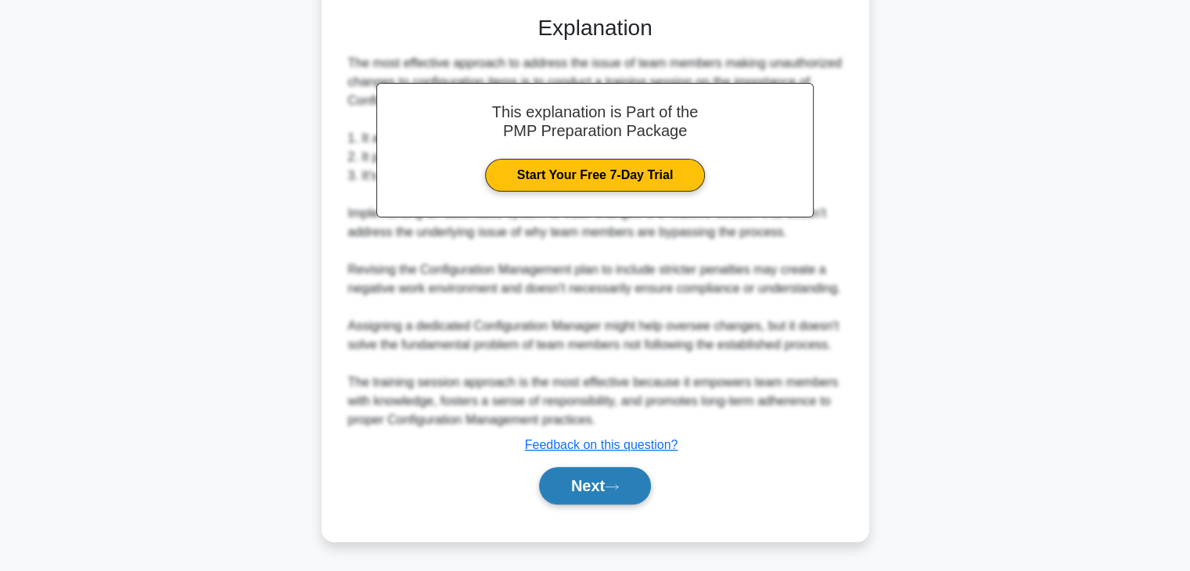
click at [591, 491] on button "Next" at bounding box center [595, 486] width 112 height 38
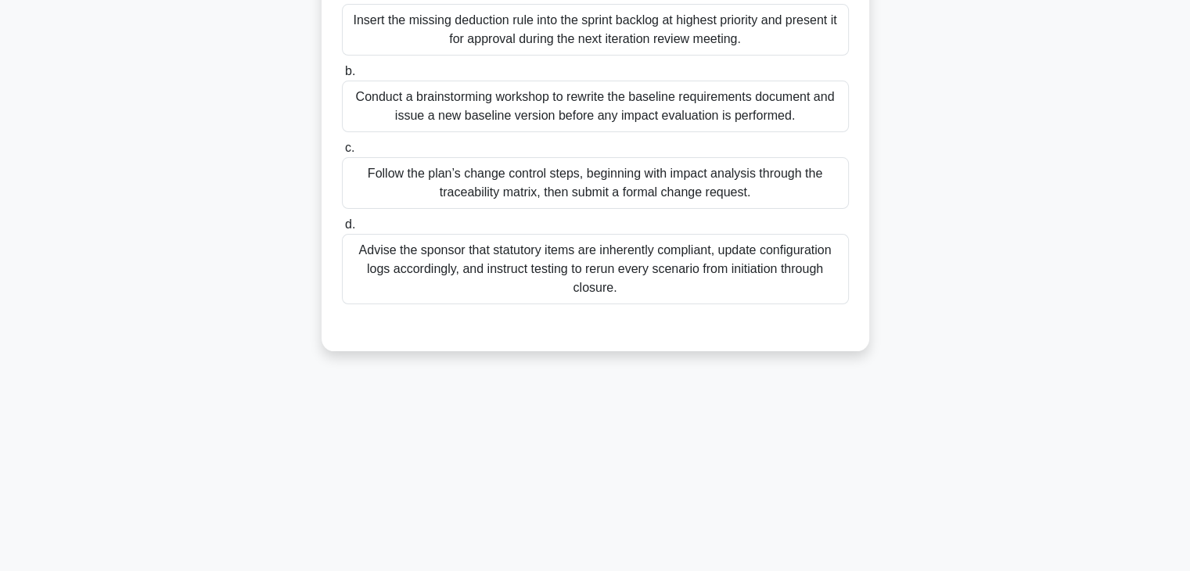
click at [105, 387] on div "5:38 Stop PMP Intermediate 5/10 Two weeks before go-live on a nationwide payrol…" at bounding box center [595, 174] width 1033 height 782
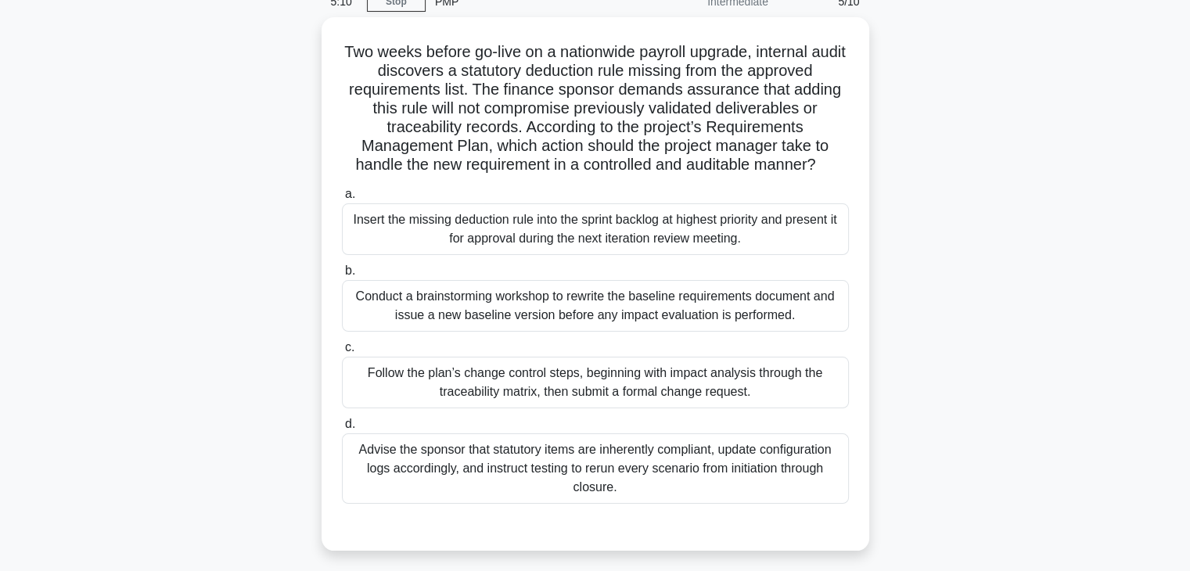
scroll to position [63, 0]
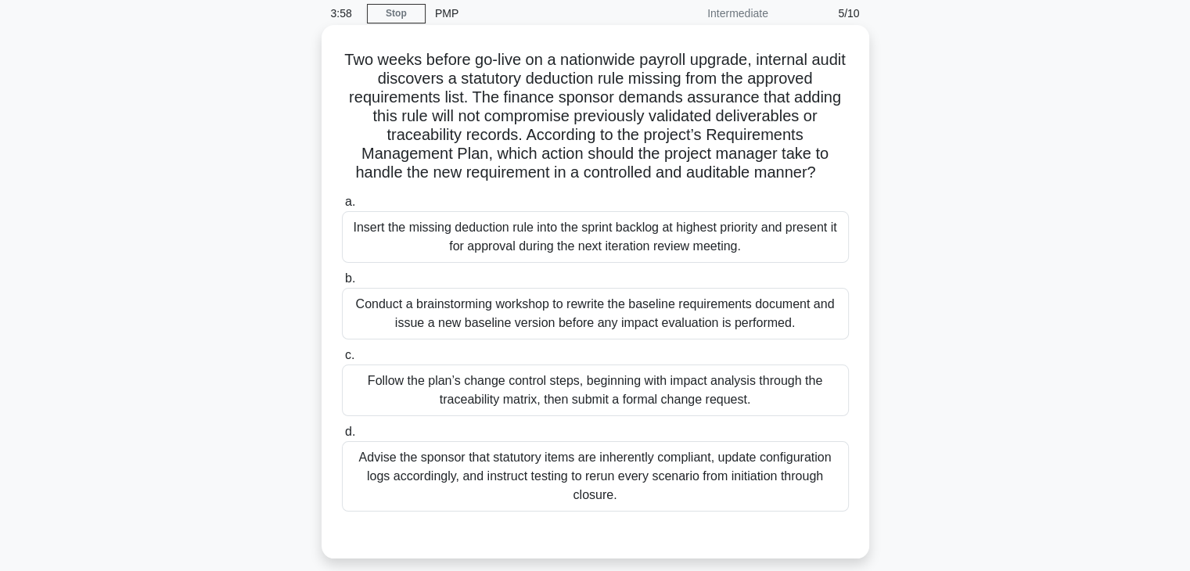
click at [523, 390] on div "Follow the plan’s change control steps, beginning with impact analysis through …" at bounding box center [595, 391] width 507 height 52
click at [342, 361] on input "c. Follow the plan’s change control steps, beginning with impact analysis throu…" at bounding box center [342, 355] width 0 height 10
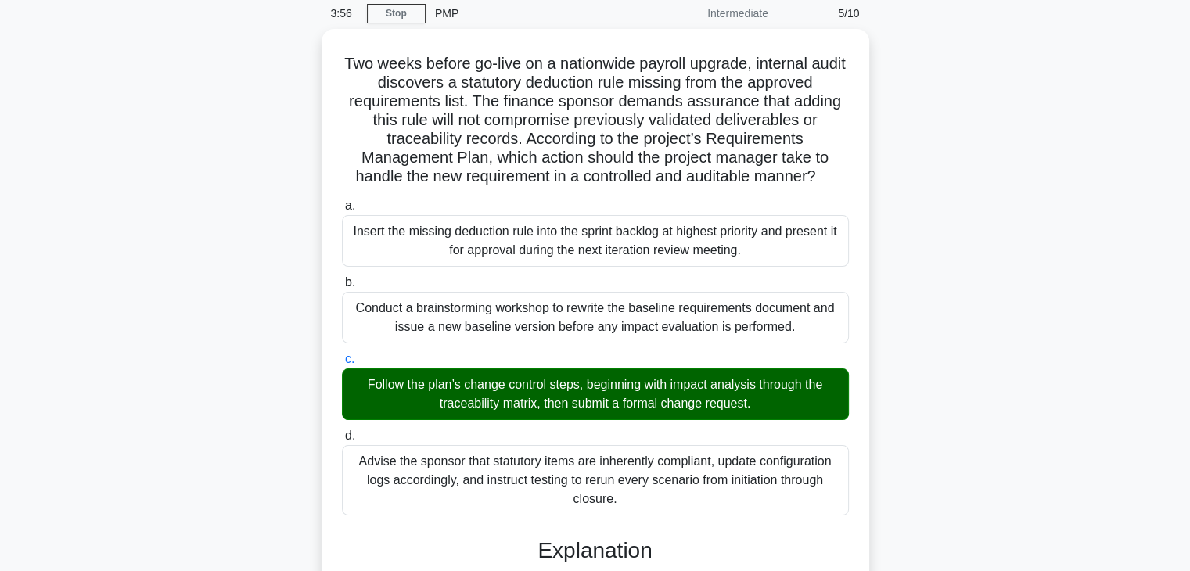
click at [196, 409] on div "Two weeks before go-live on a nationwide payroll upgrade, internal audit discov…" at bounding box center [595, 518] width 1033 height 979
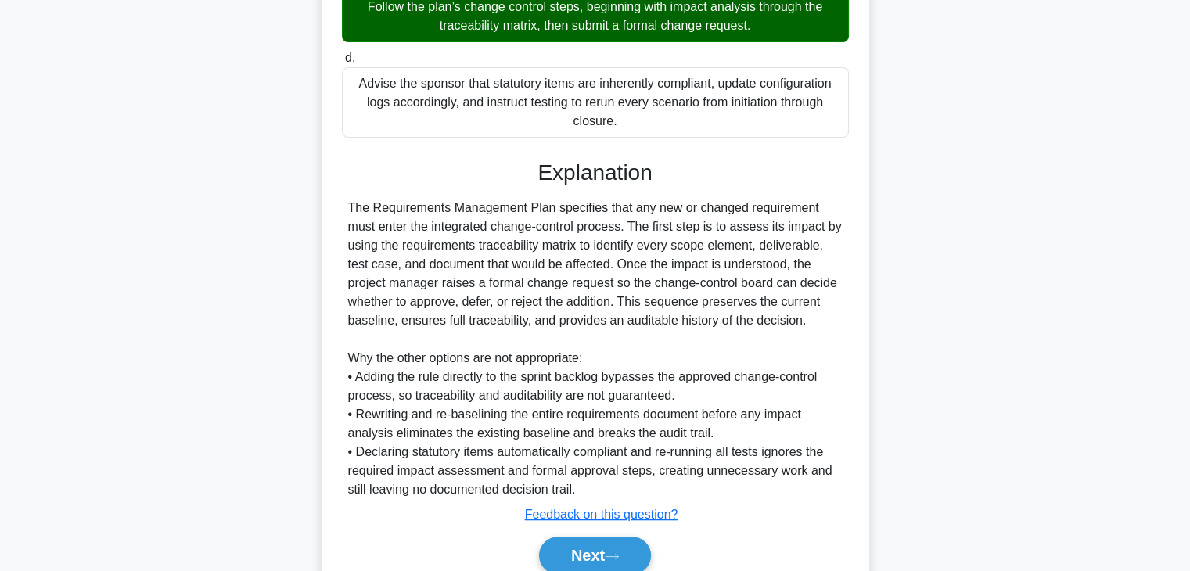
scroll to position [505, 0]
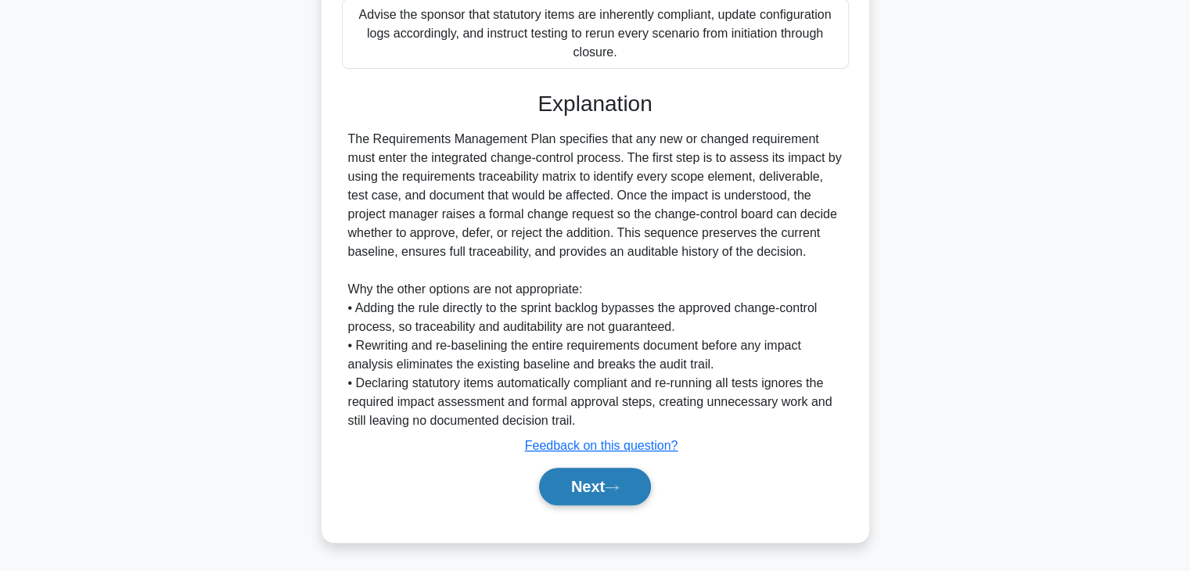
click at [581, 476] on button "Next" at bounding box center [595, 487] width 112 height 38
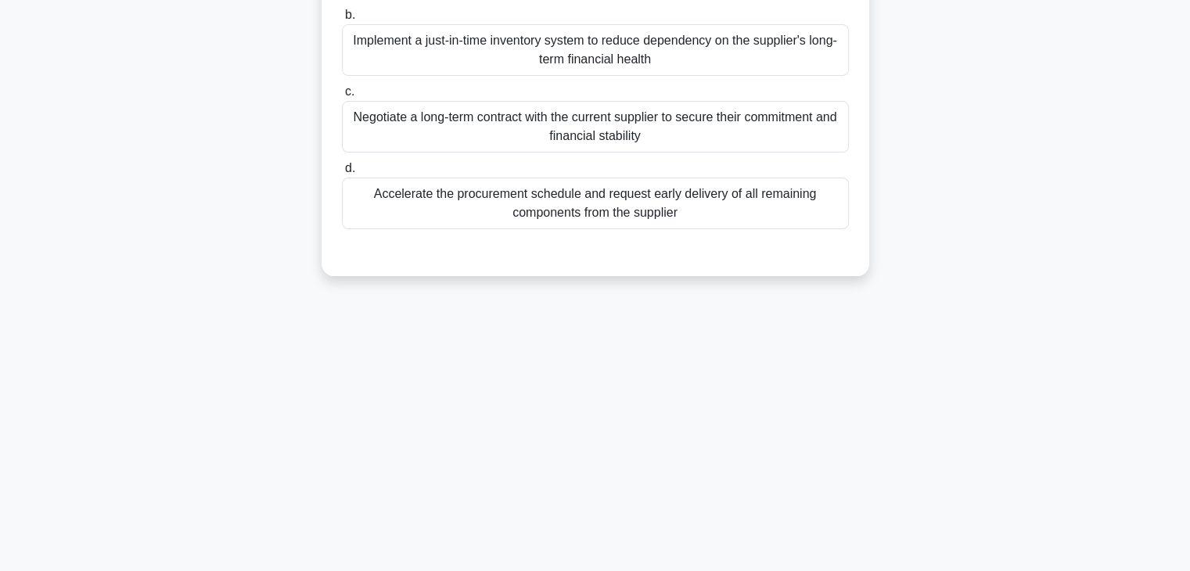
click at [61, 352] on main "3:51 Stop PMP Intermediate 6/10 A project manager discovers that a critical sup…" at bounding box center [595, 173] width 1190 height 795
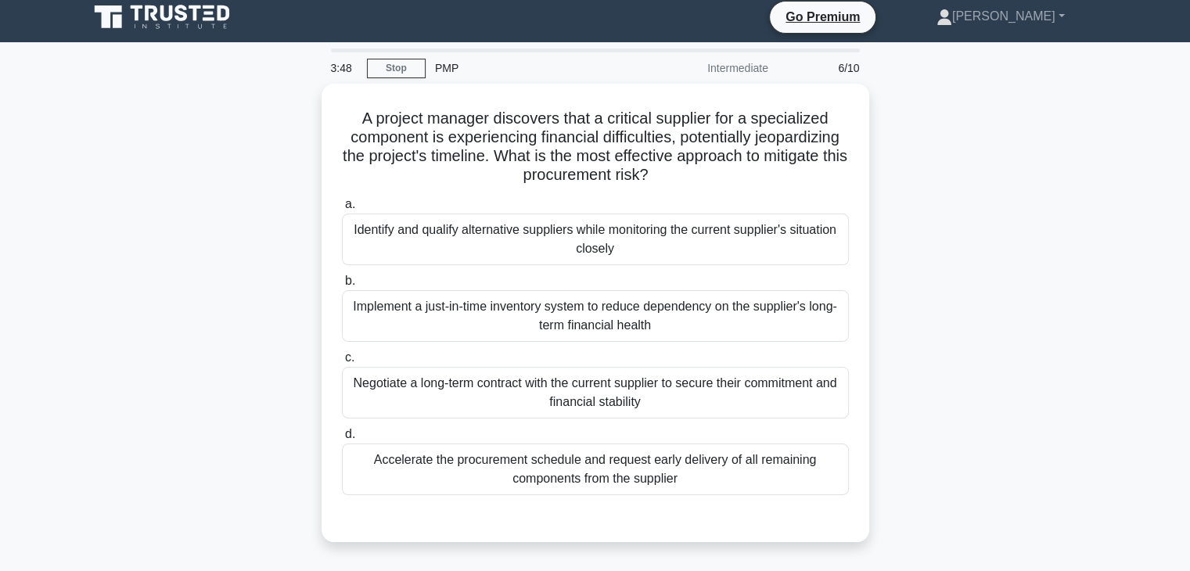
scroll to position [0, 0]
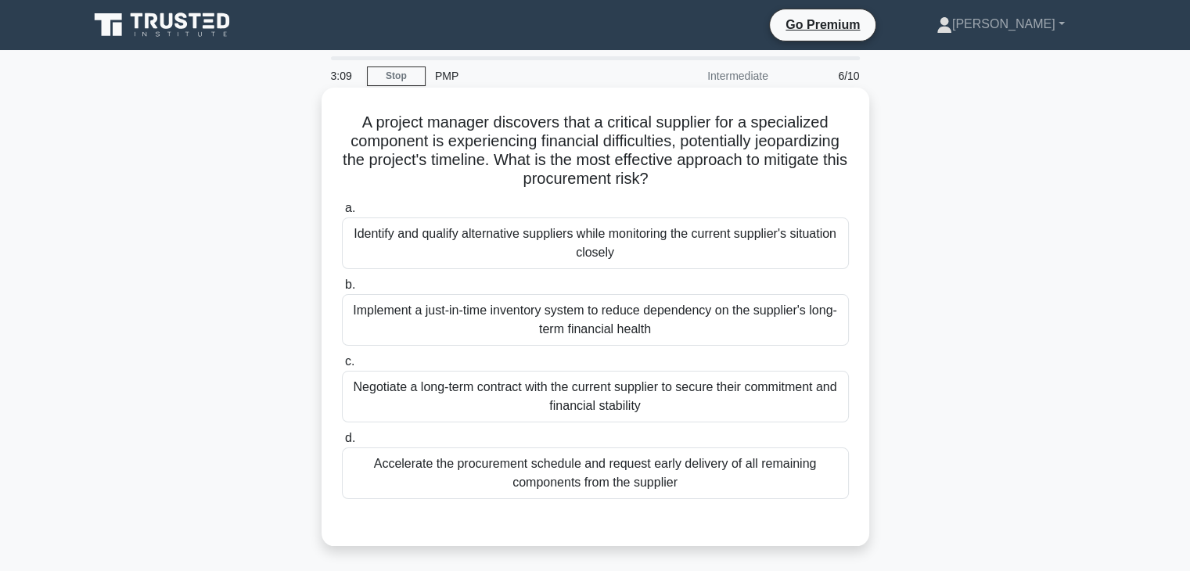
click at [525, 241] on div "Identify and qualify alternative suppliers while monitoring the current supplie…" at bounding box center [595, 243] width 507 height 52
click at [342, 214] on input "a. Identify and qualify alternative suppliers while monitoring the current supp…" at bounding box center [342, 208] width 0 height 10
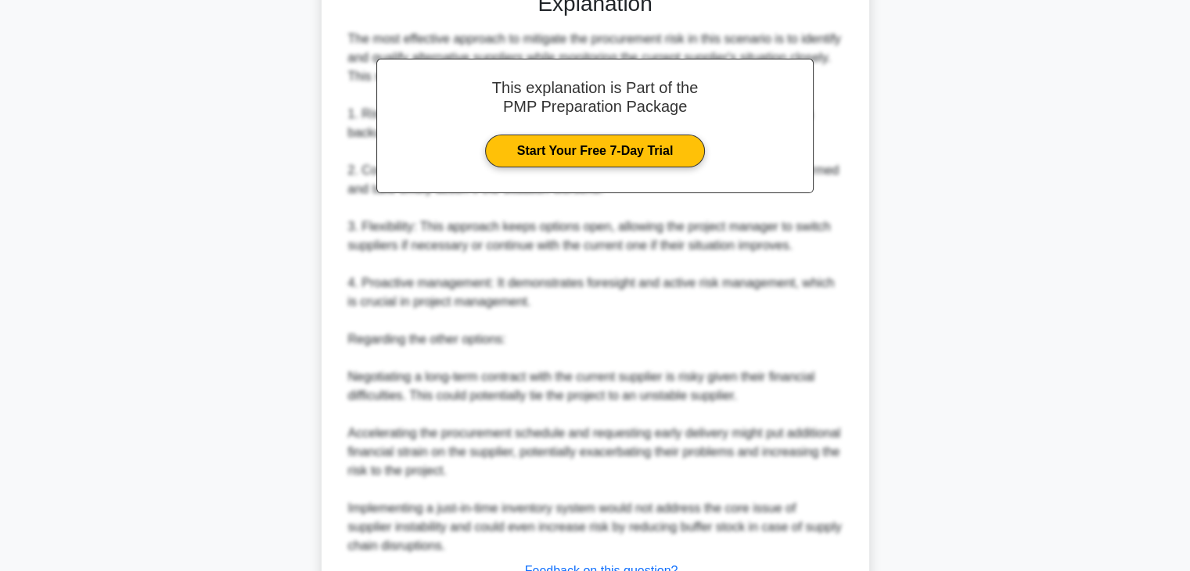
scroll to position [656, 0]
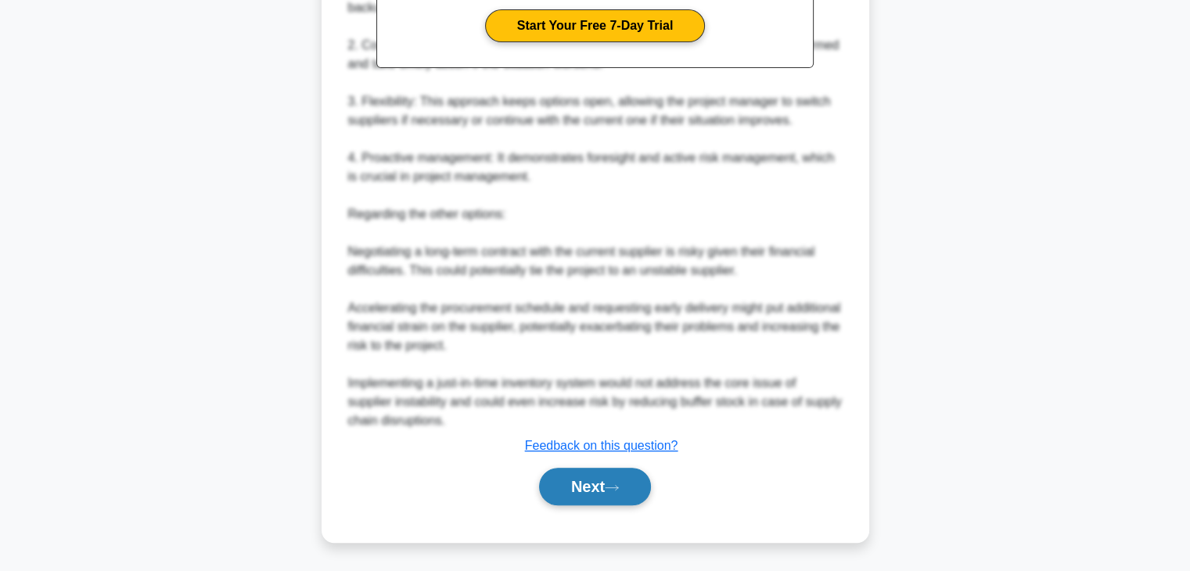
click at [619, 486] on icon at bounding box center [612, 487] width 14 height 9
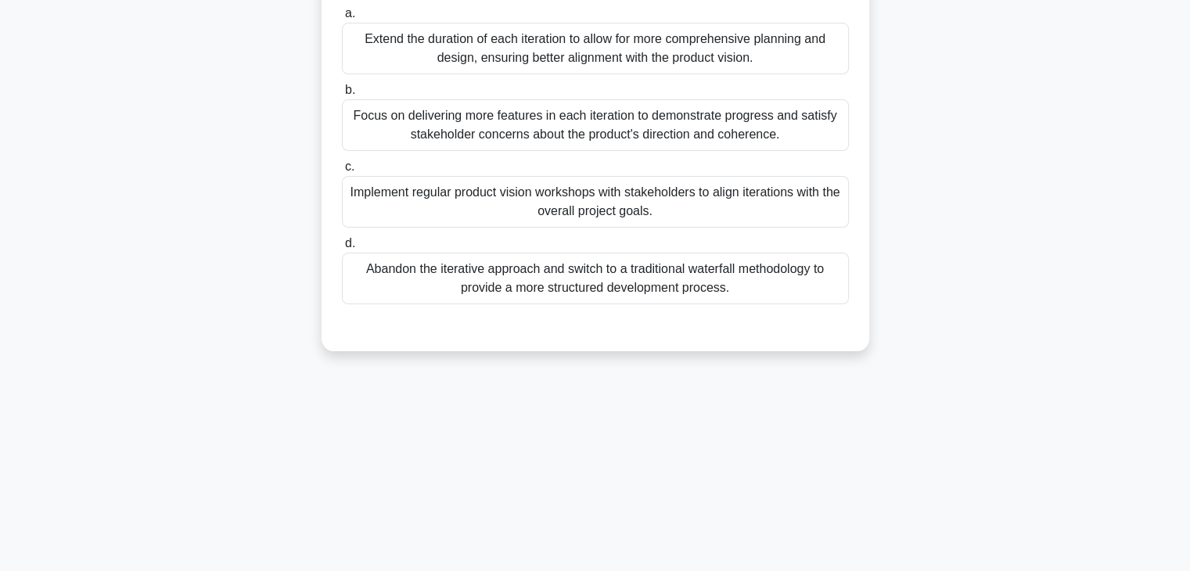
click at [180, 414] on div "3:01 Stop PMP Intermediate 7/10 Your team is working on a complex software proj…" at bounding box center [595, 174] width 1033 height 782
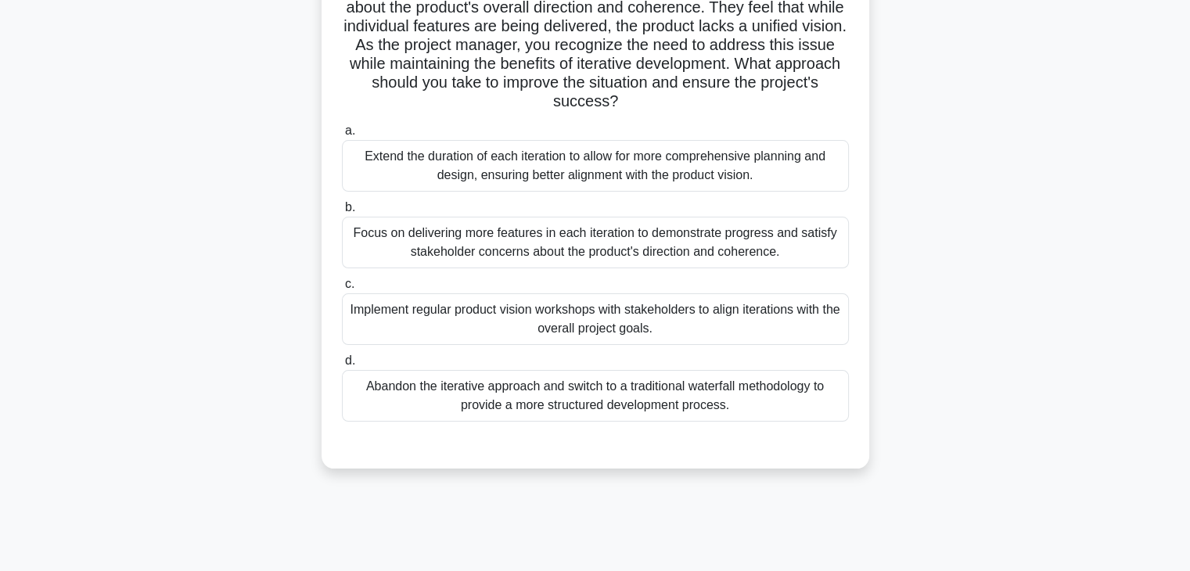
scroll to position [188, 0]
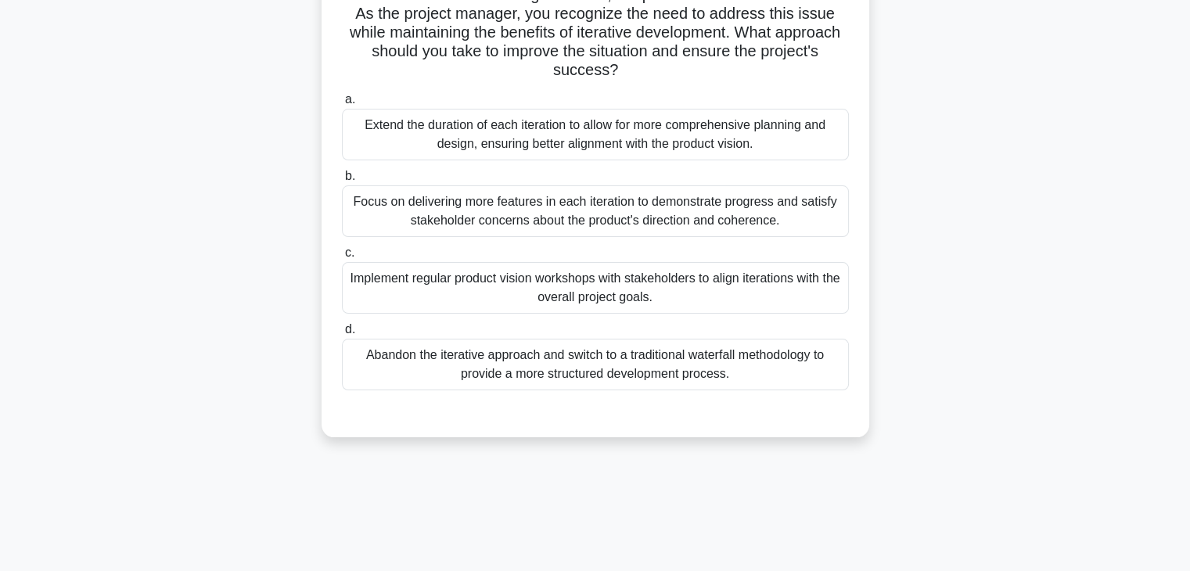
click at [247, 275] on div "Your team is working on a complex software project using iterative development.…" at bounding box center [595, 180] width 1033 height 552
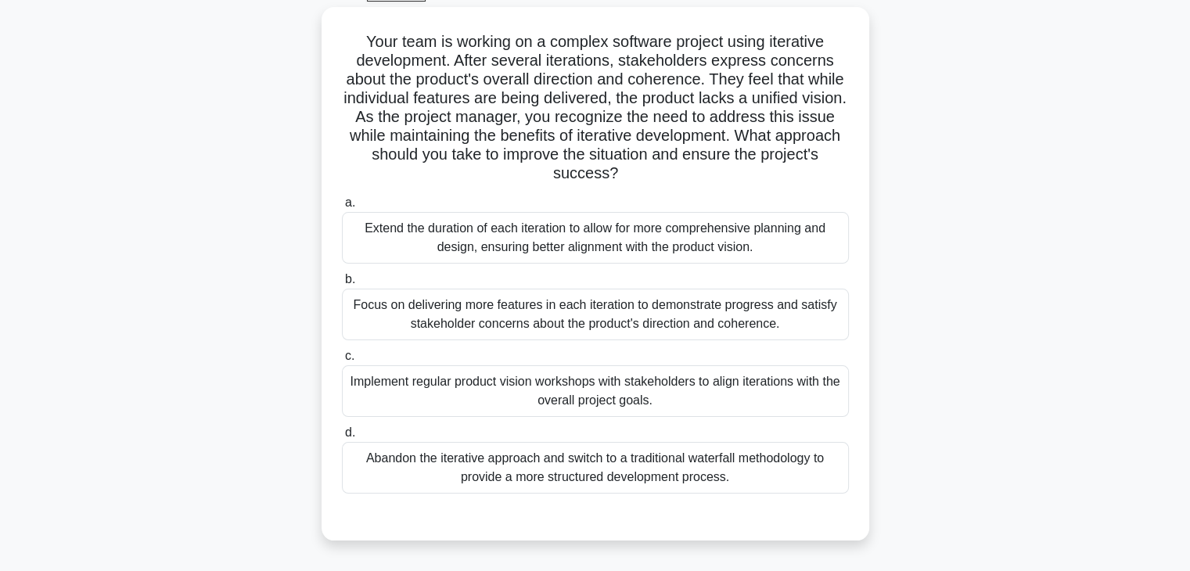
scroll to position [94, 0]
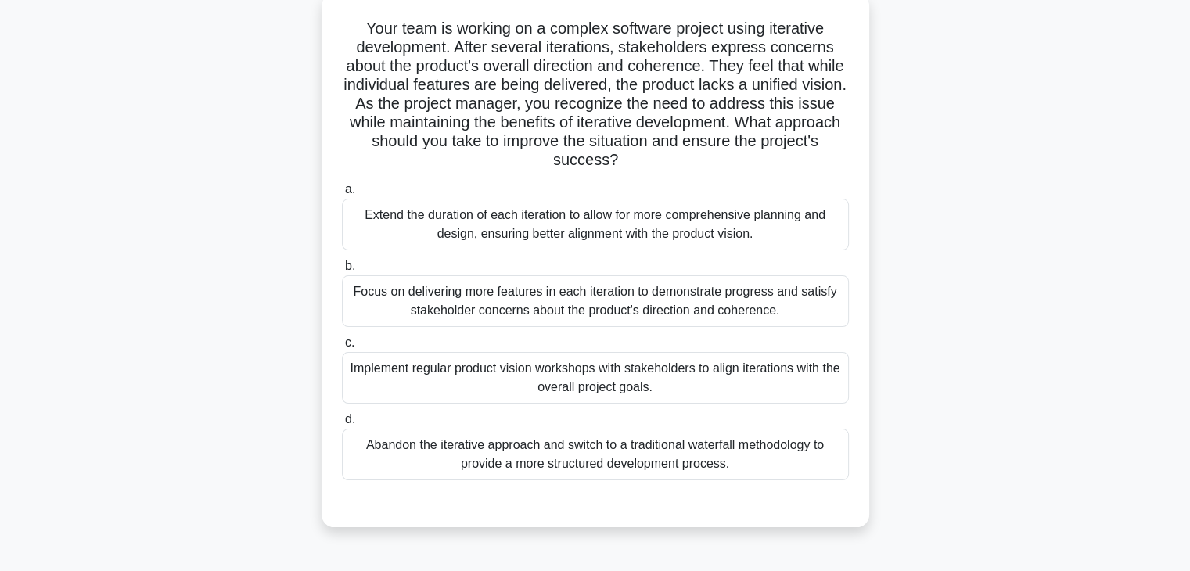
click at [564, 225] on div "Extend the duration of each iteration to allow for more comprehensive planning …" at bounding box center [595, 225] width 507 height 52
click at [342, 195] on input "a. Extend the duration of each iteration to allow for more comprehensive planni…" at bounding box center [342, 190] width 0 height 10
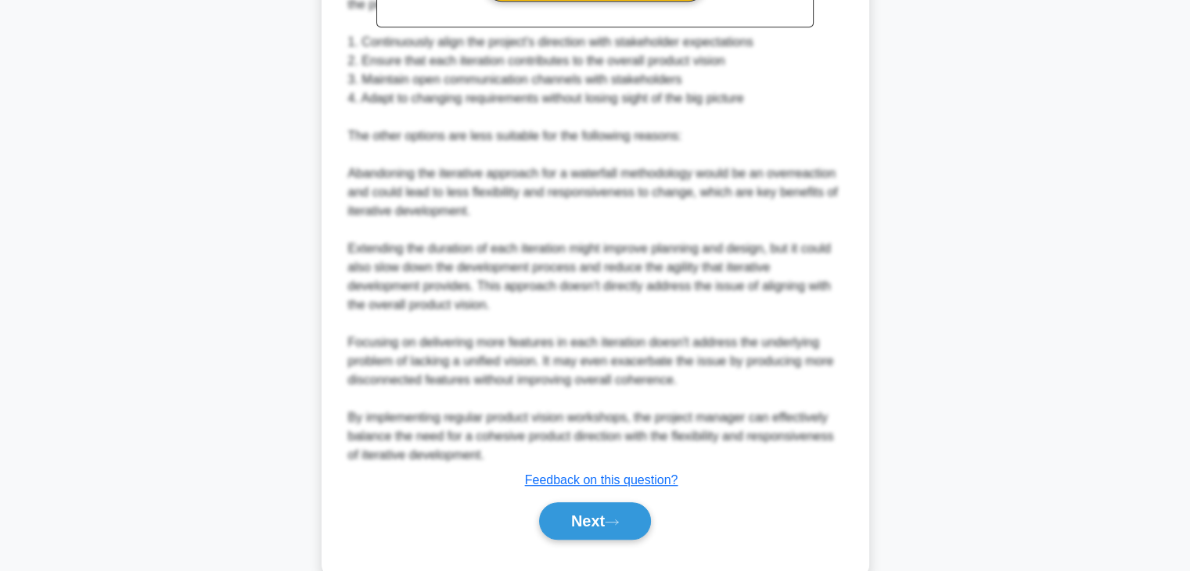
scroll to position [807, 0]
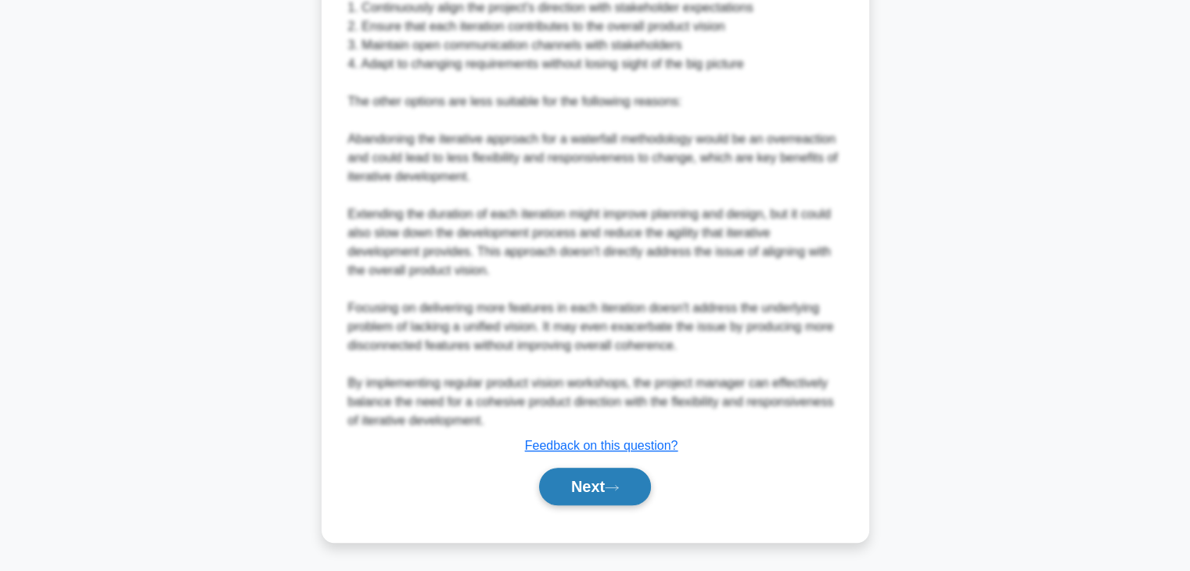
click at [595, 474] on button "Next" at bounding box center [595, 487] width 112 height 38
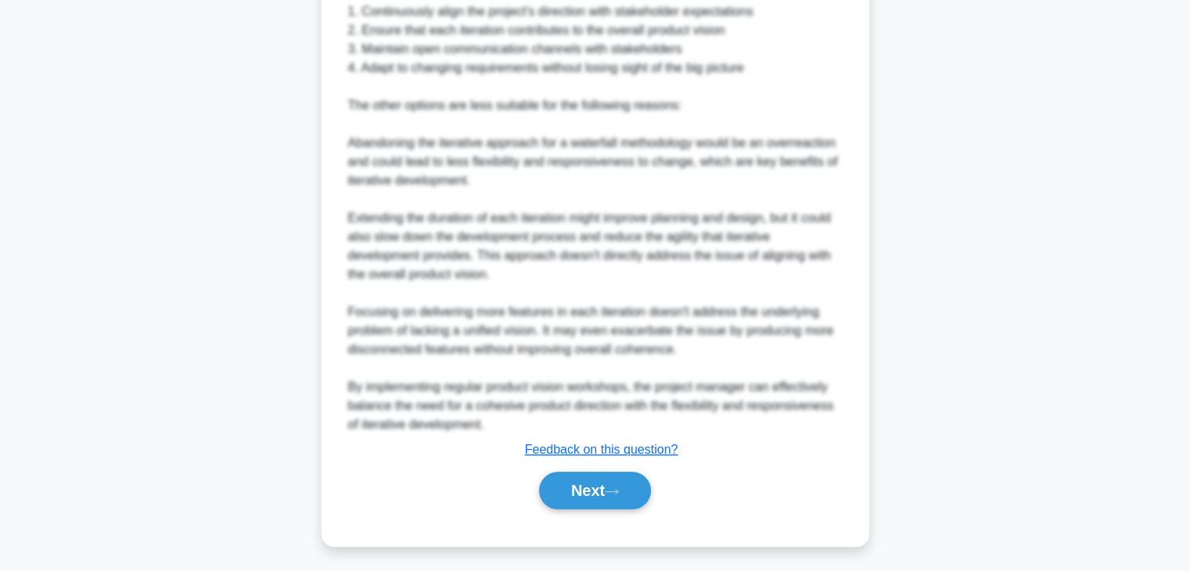
scroll to position [275, 0]
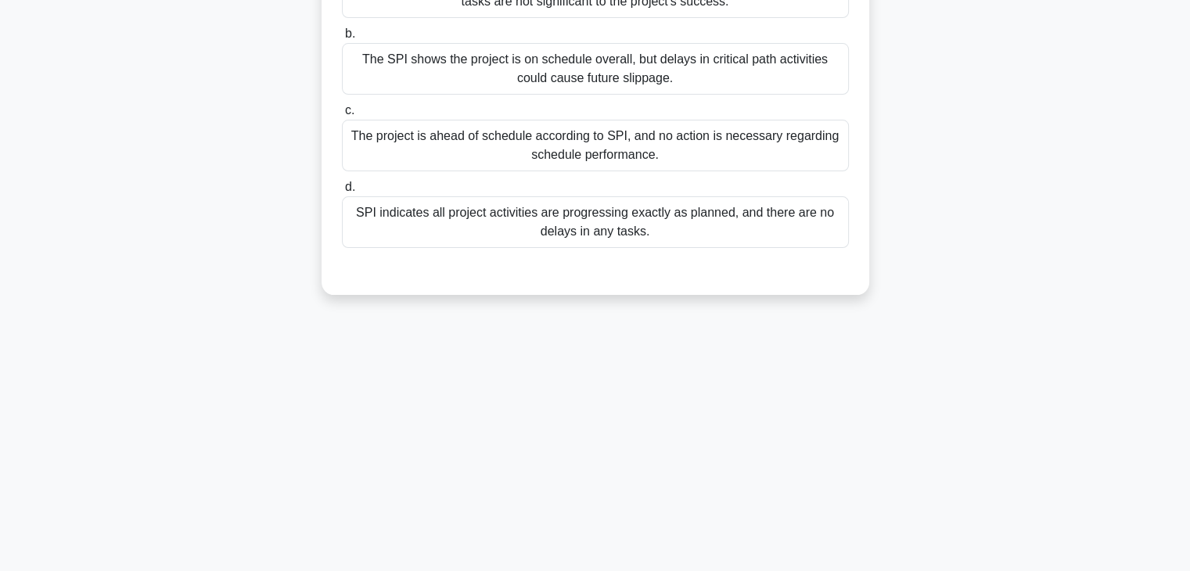
click at [161, 450] on div "1:40 Stop PMP Intermediate 8/10 During a mid-project assessment of a major infr…" at bounding box center [595, 174] width 1033 height 782
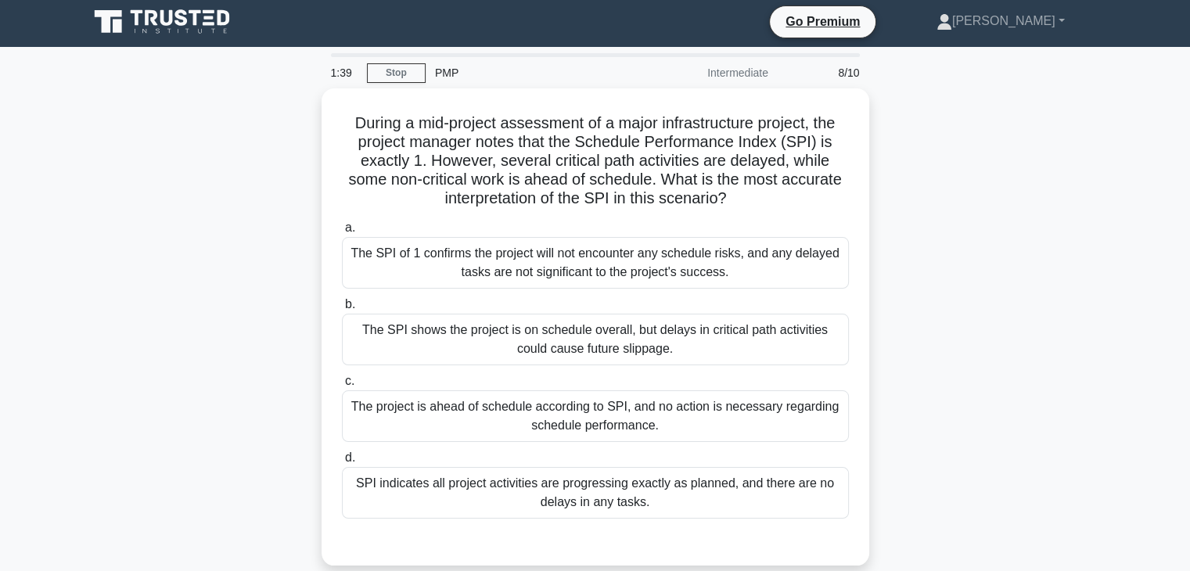
scroll to position [0, 0]
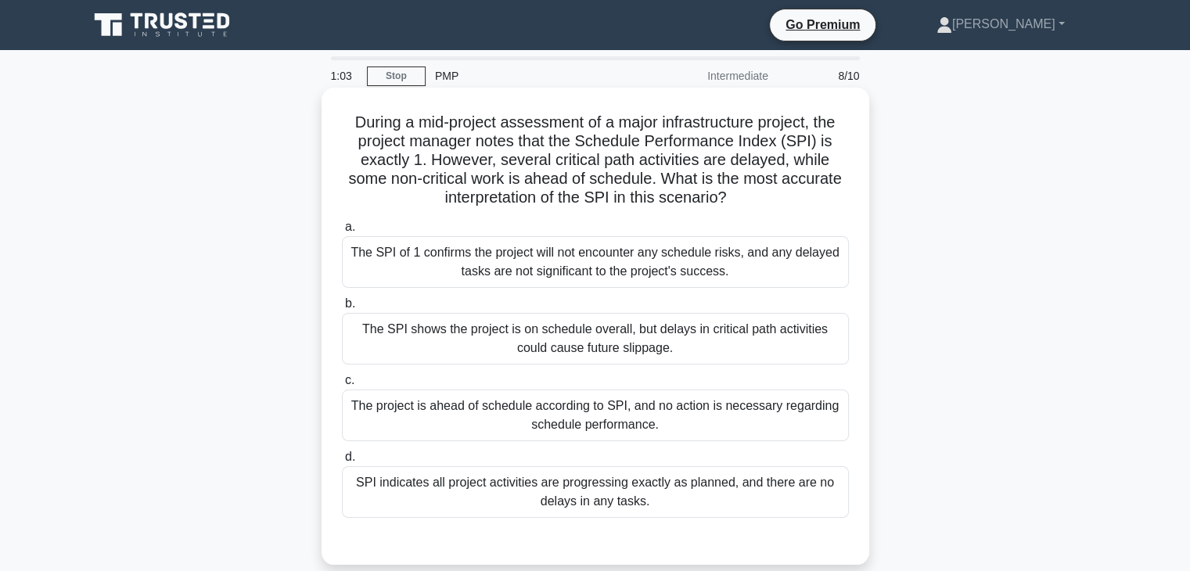
click at [582, 339] on div "The SPI shows the project is on schedule overall, but delays in critical path a…" at bounding box center [595, 339] width 507 height 52
click at [342, 309] on input "b. The SPI shows the project is on schedule overall, but delays in critical pat…" at bounding box center [342, 304] width 0 height 10
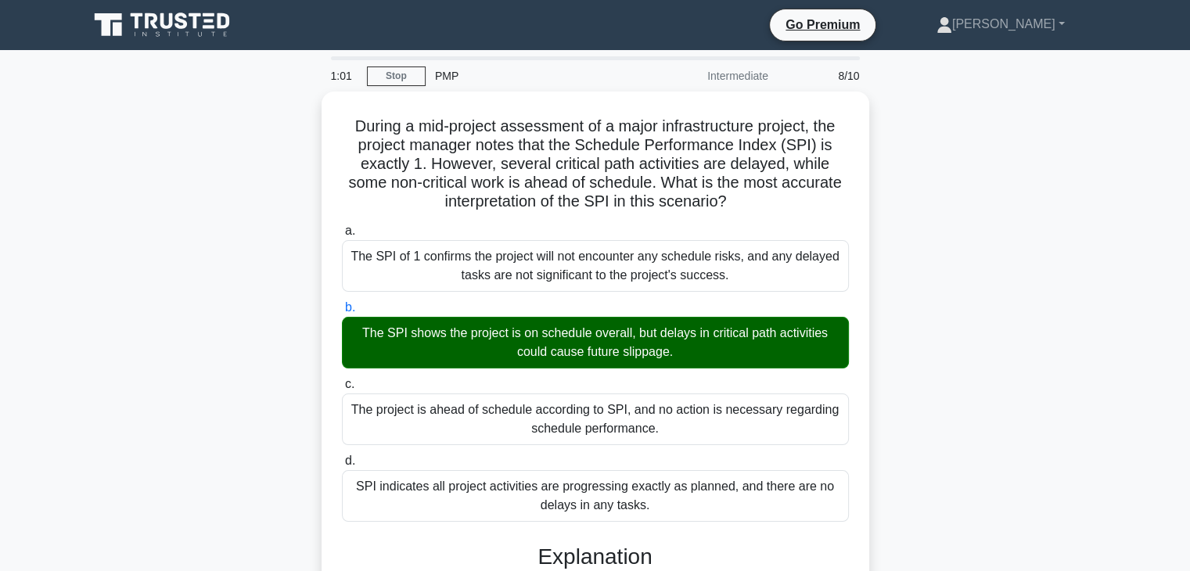
click at [234, 394] on div "During a mid-project assessment of a major infrastructure project, the project …" at bounding box center [595, 497] width 1033 height 810
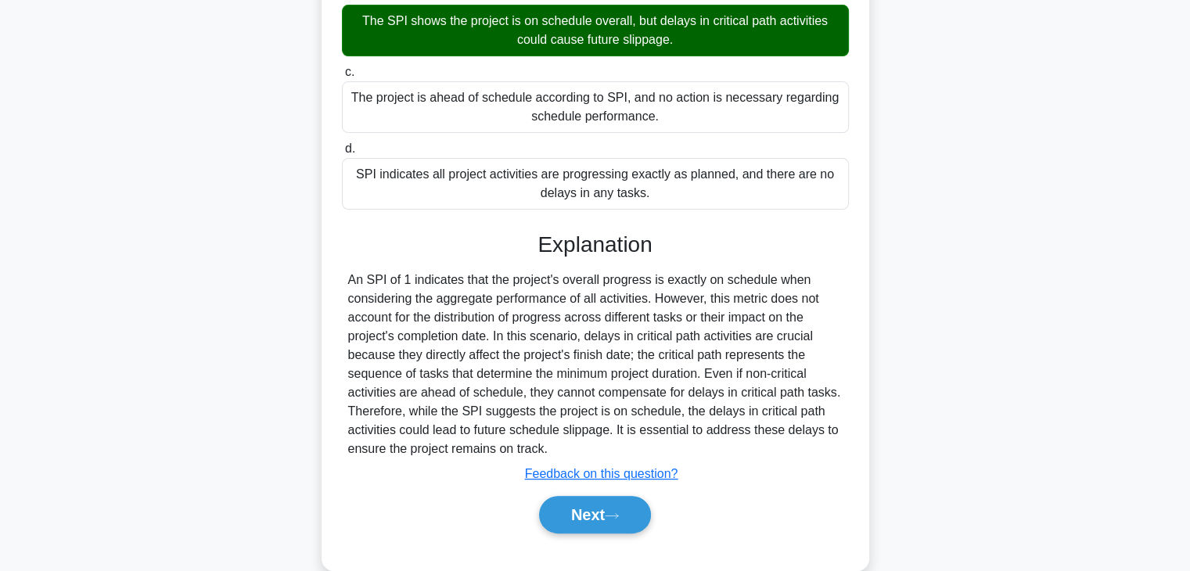
scroll to position [336, 0]
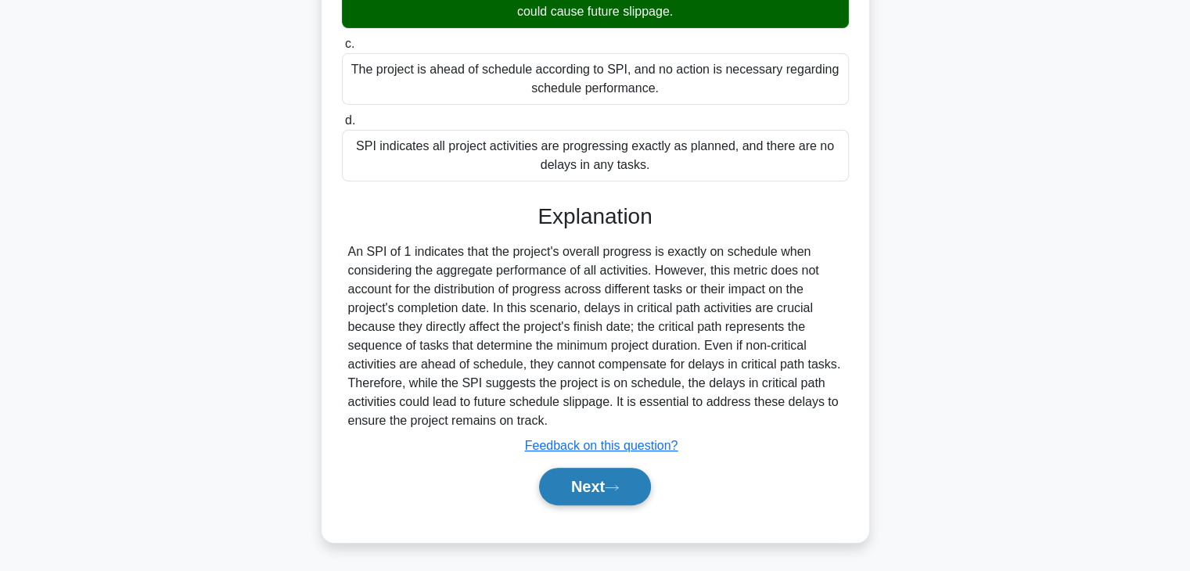
click at [561, 484] on button "Next" at bounding box center [595, 487] width 112 height 38
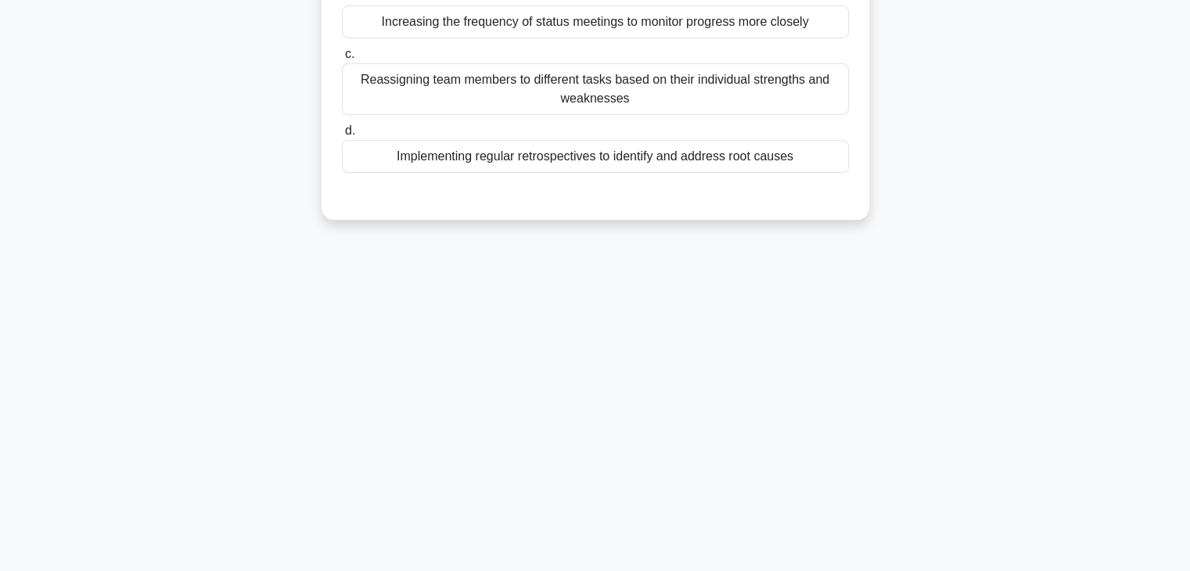
scroll to position [275, 0]
click at [192, 374] on div "0:56 Stop PMP Intermediate 9/10 In a project where the team consistently misses…" at bounding box center [595, 174] width 1033 height 782
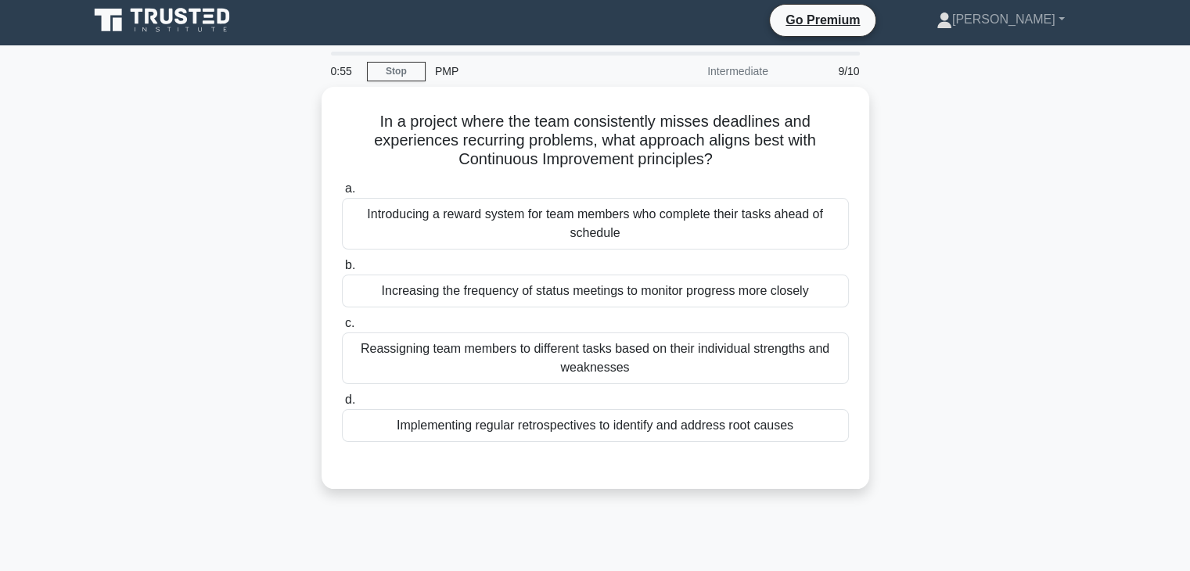
scroll to position [0, 0]
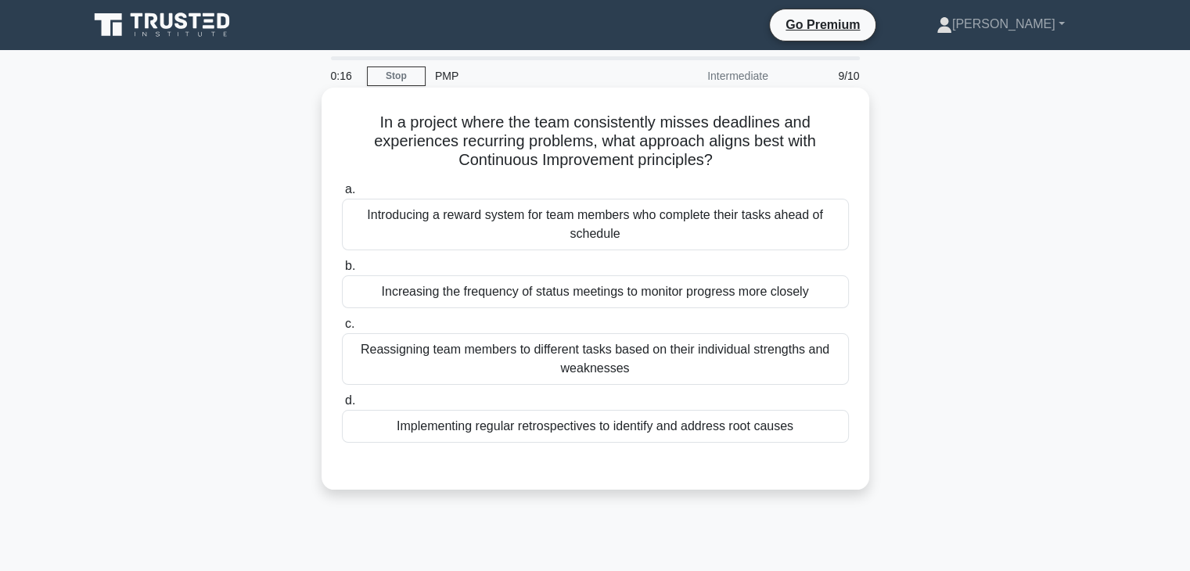
click at [566, 357] on div "Reassigning team members to different tasks based on their individual strengths…" at bounding box center [595, 359] width 507 height 52
click at [342, 329] on input "c. Reassigning team members to different tasks based on their individual streng…" at bounding box center [342, 324] width 0 height 10
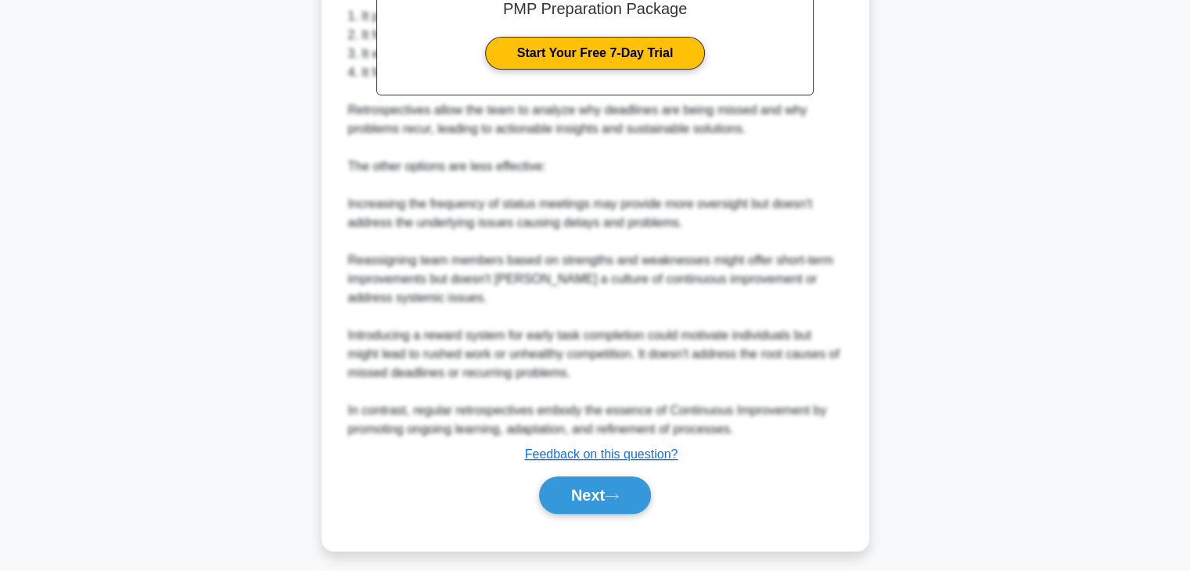
scroll to position [582, 0]
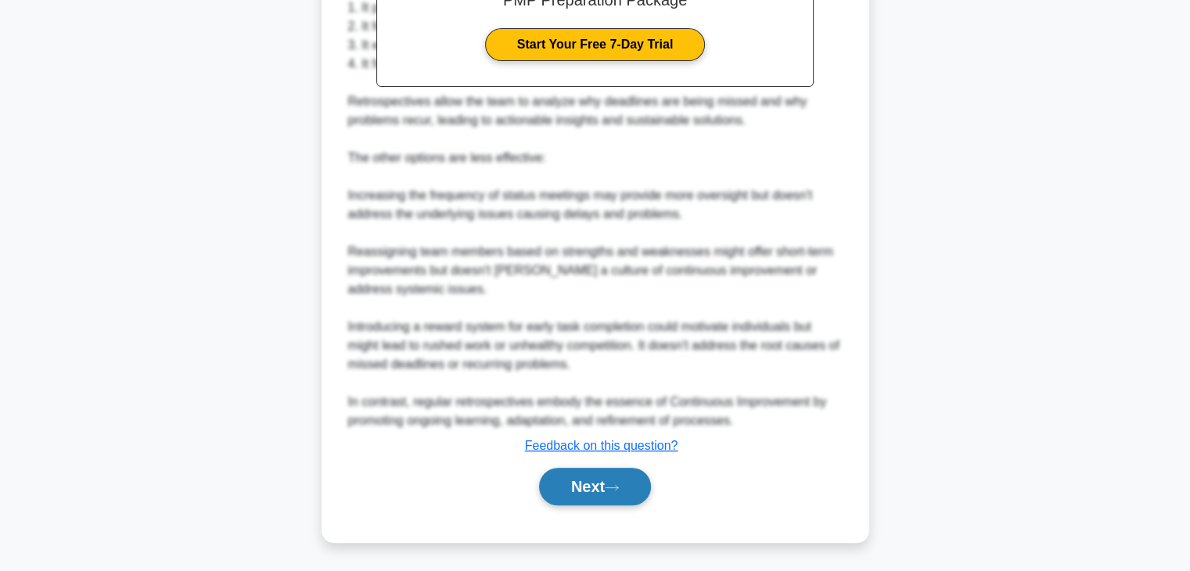
click at [565, 481] on button "Next" at bounding box center [595, 487] width 112 height 38
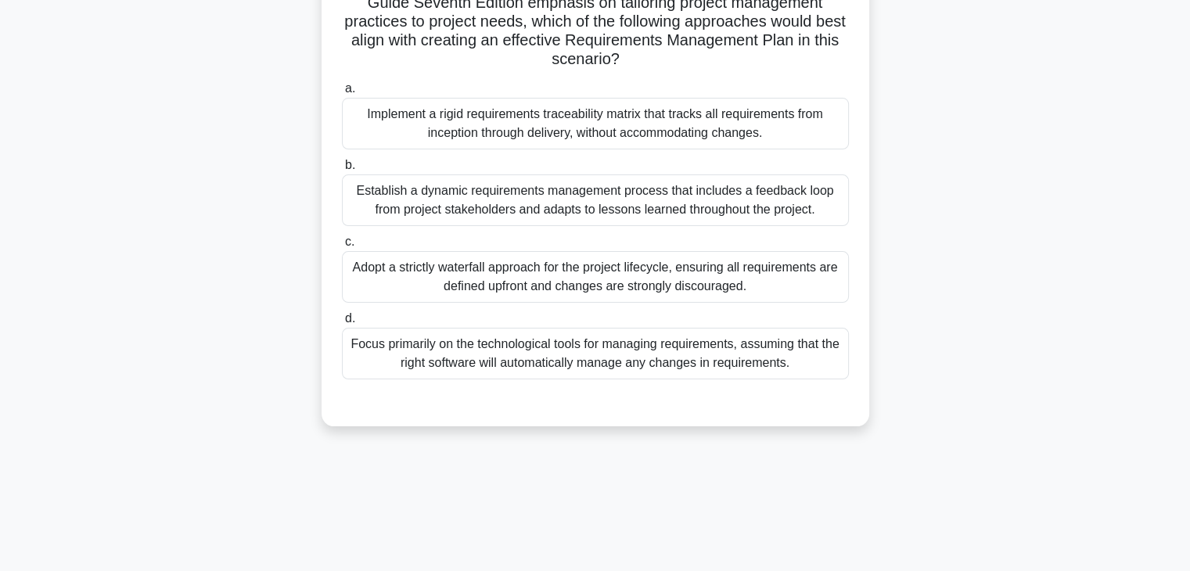
scroll to position [275, 0]
click at [192, 398] on div "You are the project manager of a software development project that is currently…" at bounding box center [595, 131] width 1033 height 627
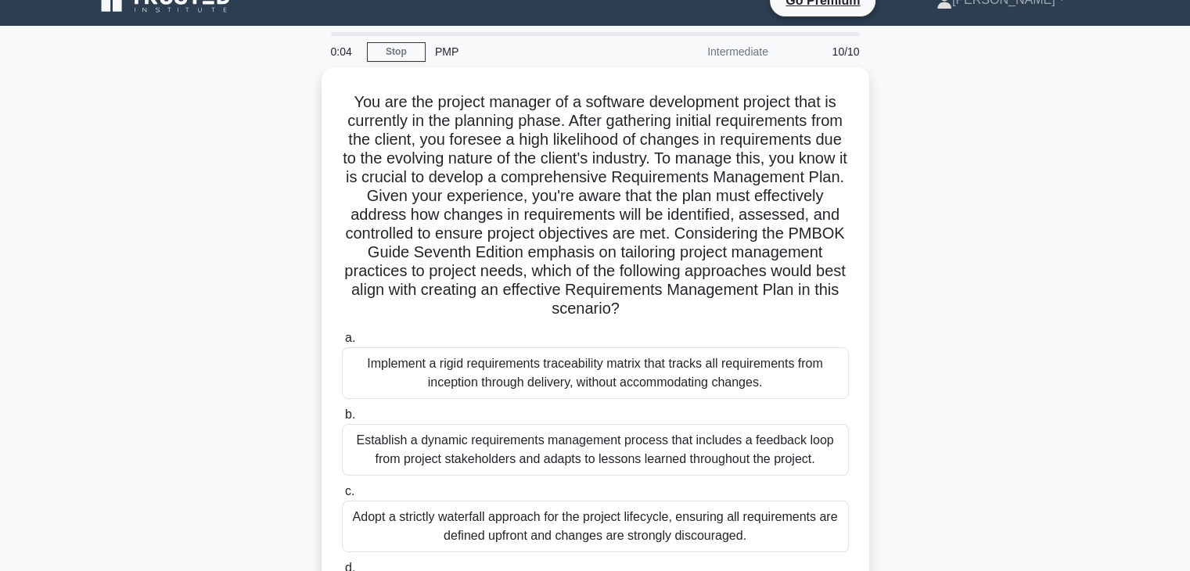
scroll to position [56, 0]
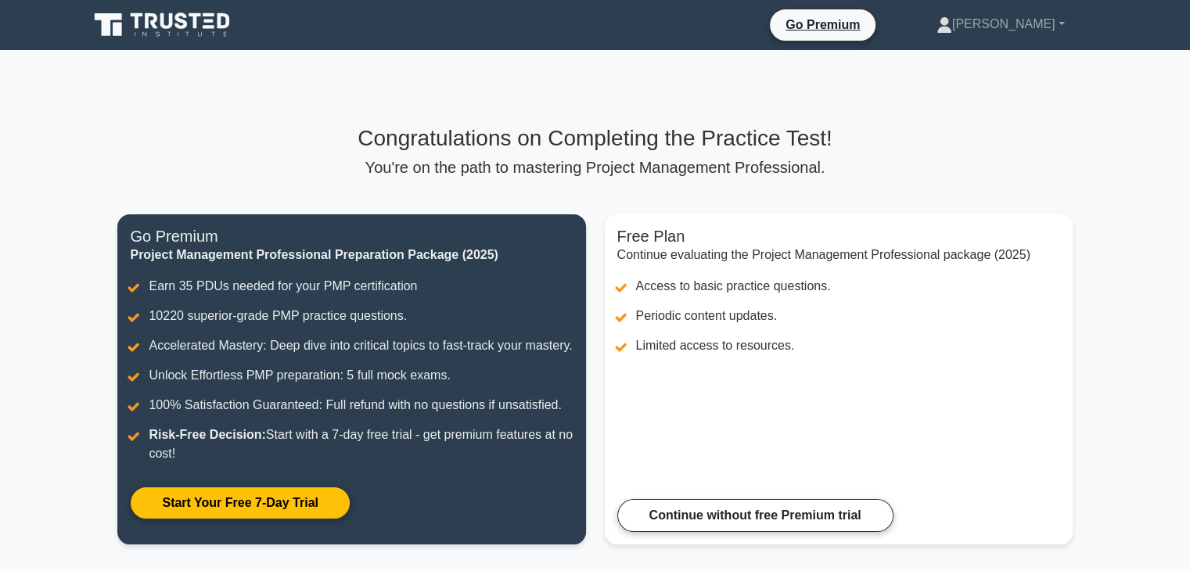
click at [287, 124] on div "Congratulations on Completing the Practice Test! You're on the path to masterin…" at bounding box center [594, 344] width 973 height 588
click at [1060, 20] on link "[PERSON_NAME]" at bounding box center [1000, 24] width 203 height 31
